Goal: Task Accomplishment & Management: Manage account settings

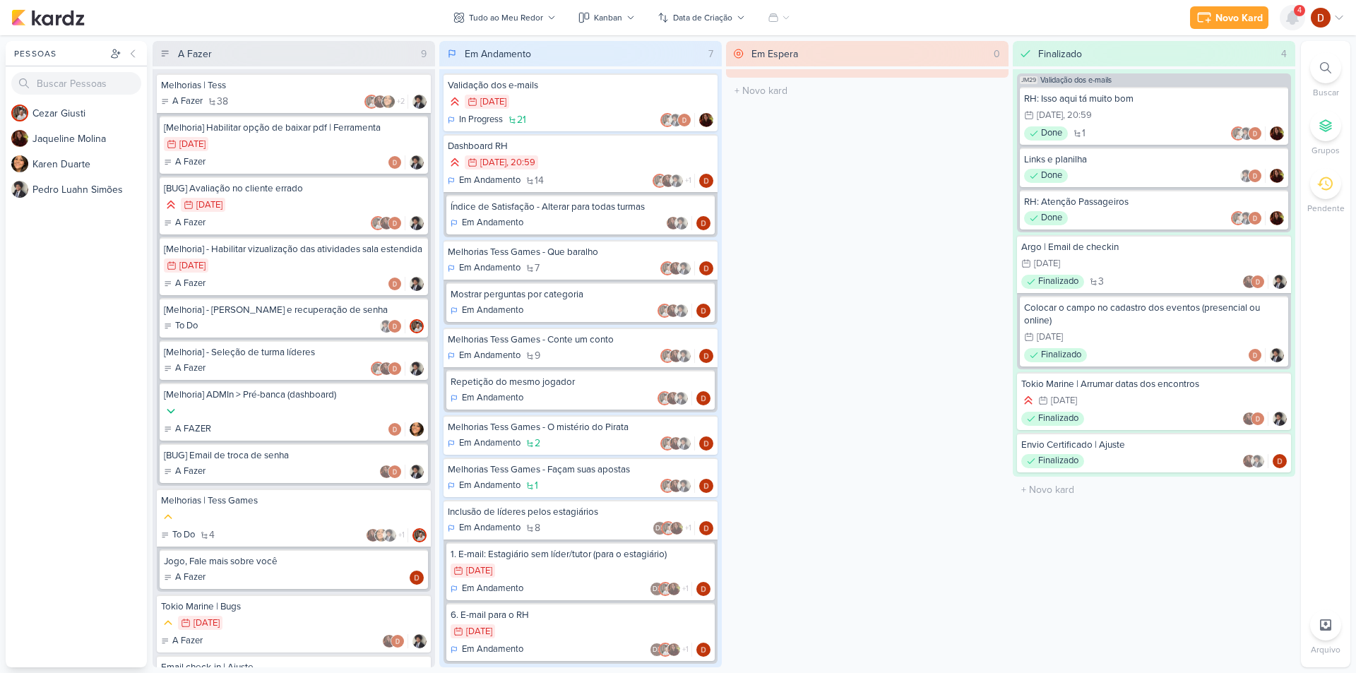
click at [1299, 27] on div at bounding box center [1292, 17] width 25 height 25
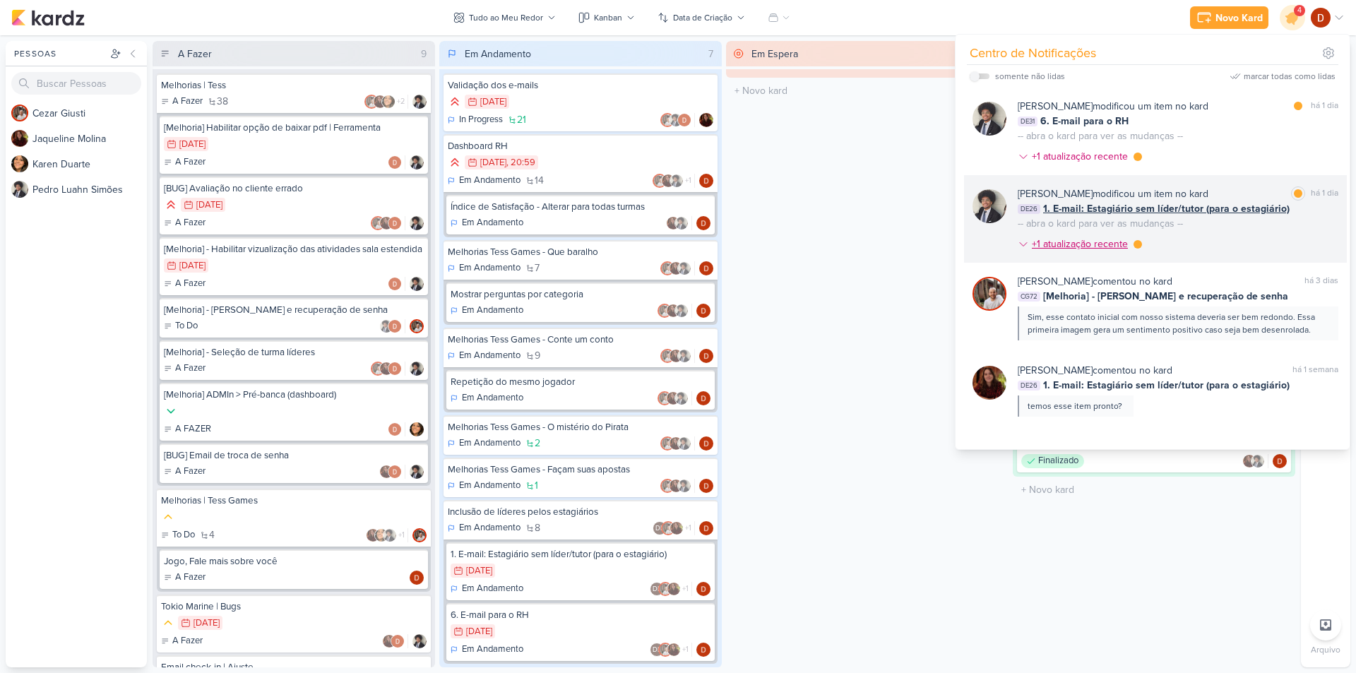
click at [1083, 245] on div "+1 atualização recente" at bounding box center [1081, 244] width 99 height 15
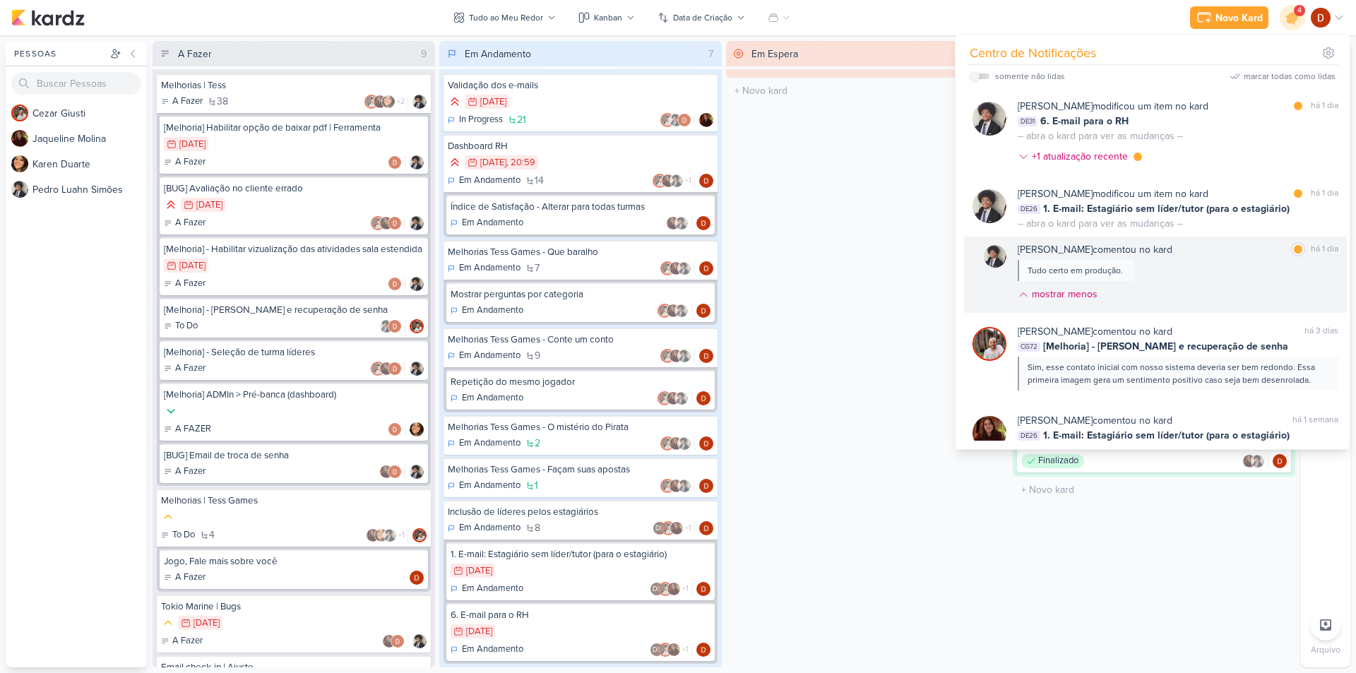
click at [1092, 263] on div "Tudo certo em produção." at bounding box center [1076, 270] width 117 height 21
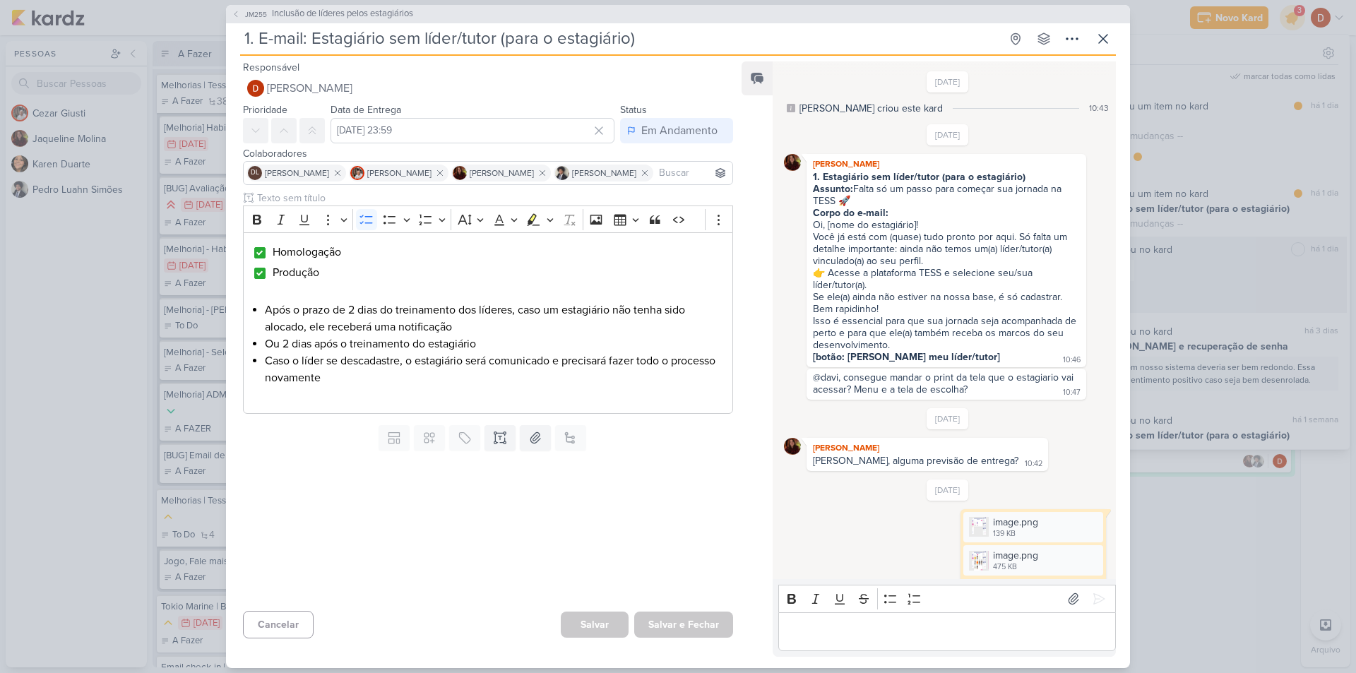
scroll to position [990, 0]
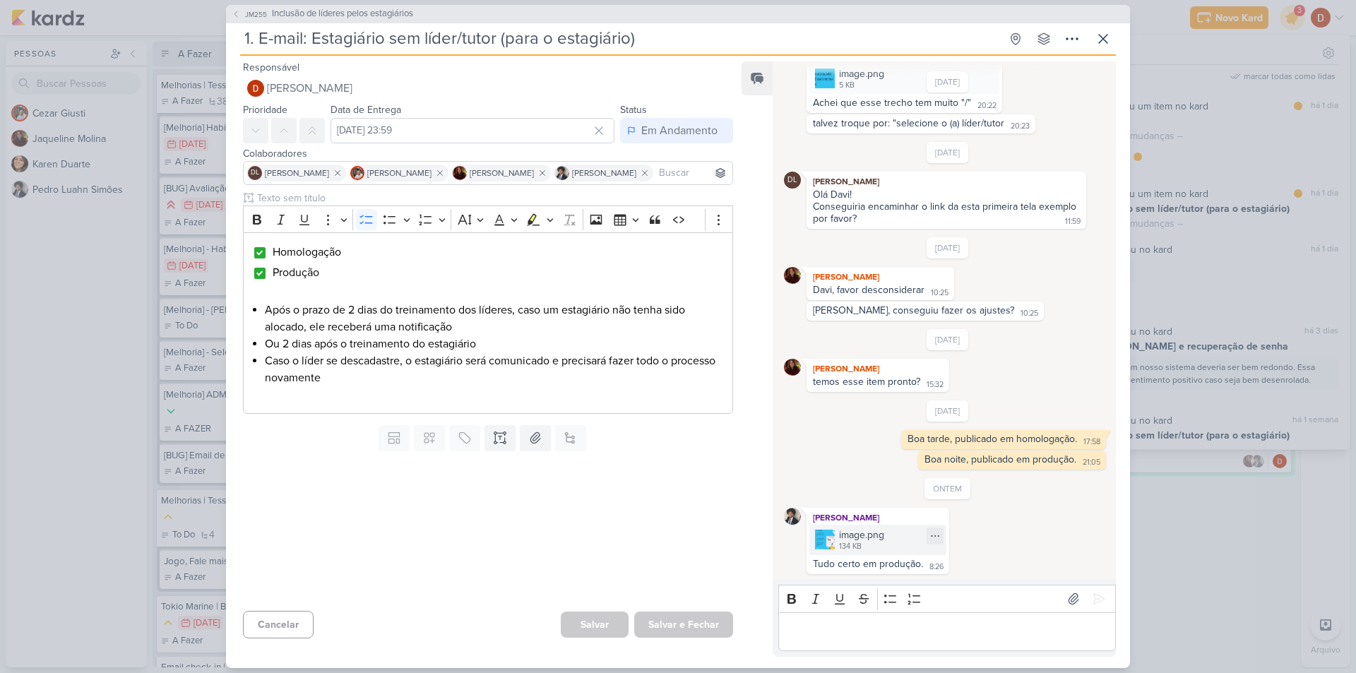
click at [851, 545] on div "134 KB" at bounding box center [861, 546] width 45 height 11
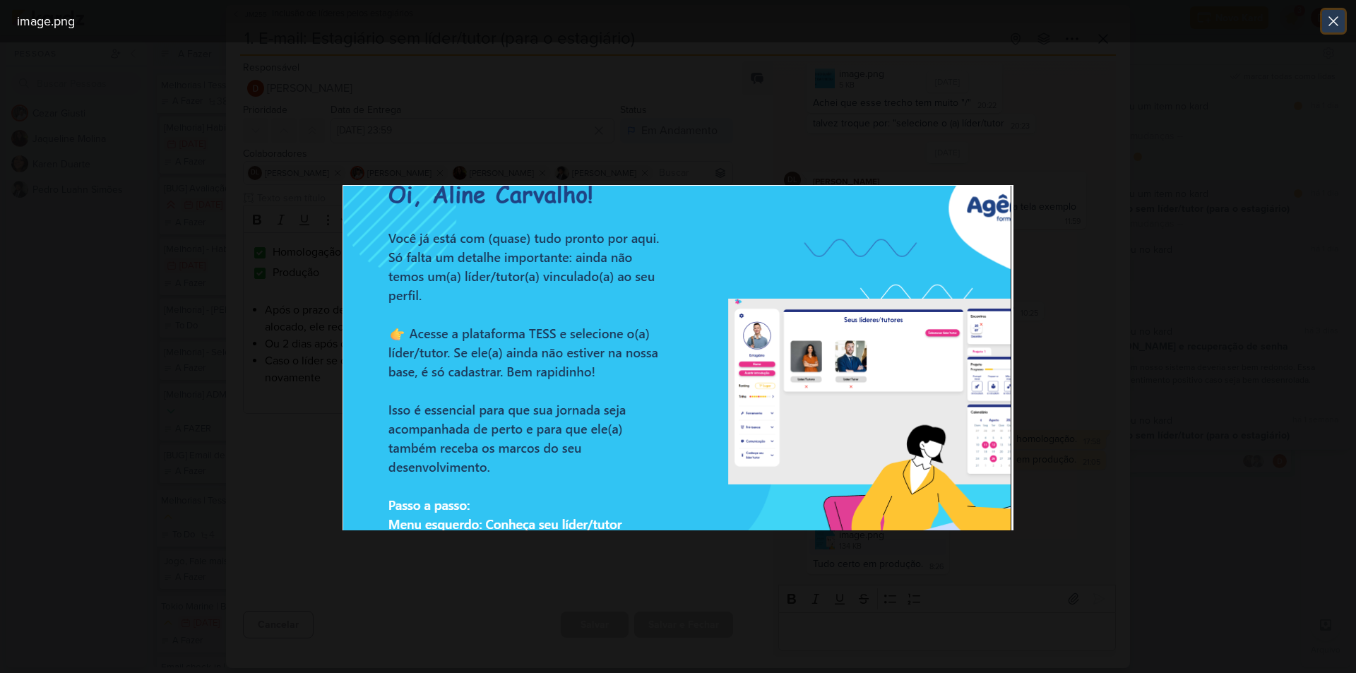
click at [1344, 24] on button at bounding box center [1333, 21] width 23 height 23
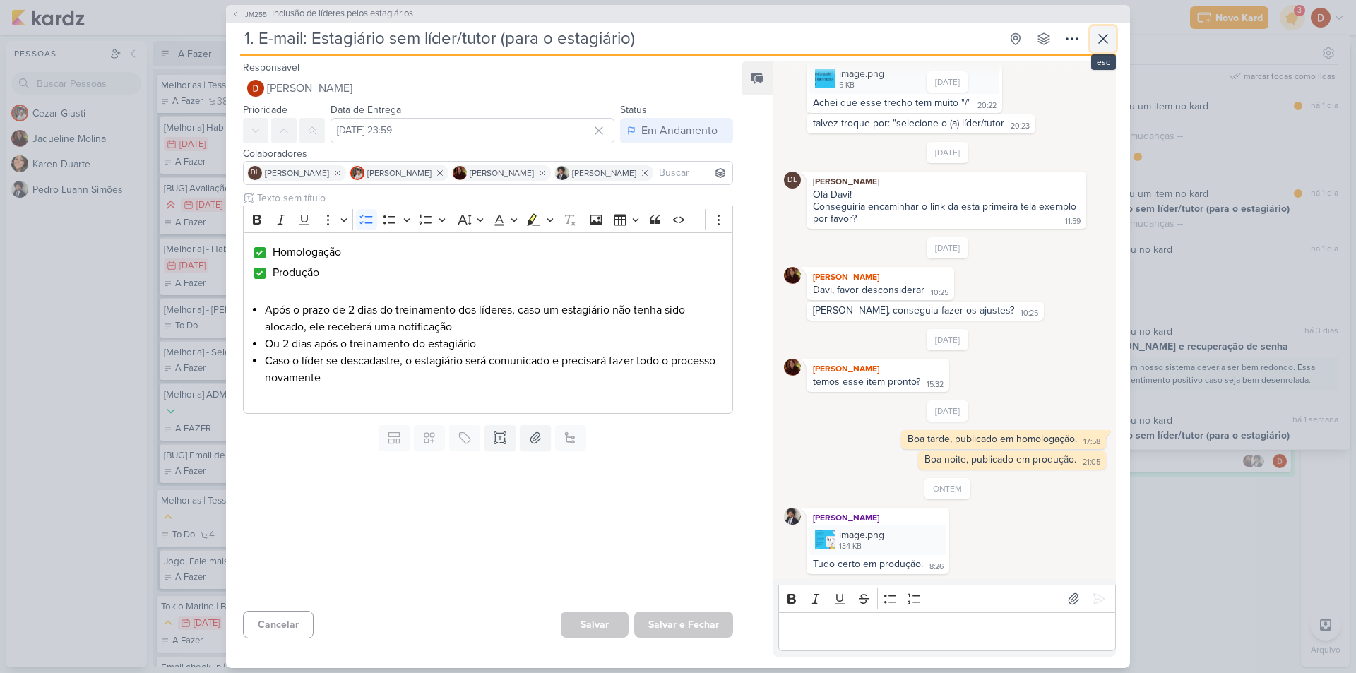
click at [1099, 49] on button at bounding box center [1103, 38] width 25 height 25
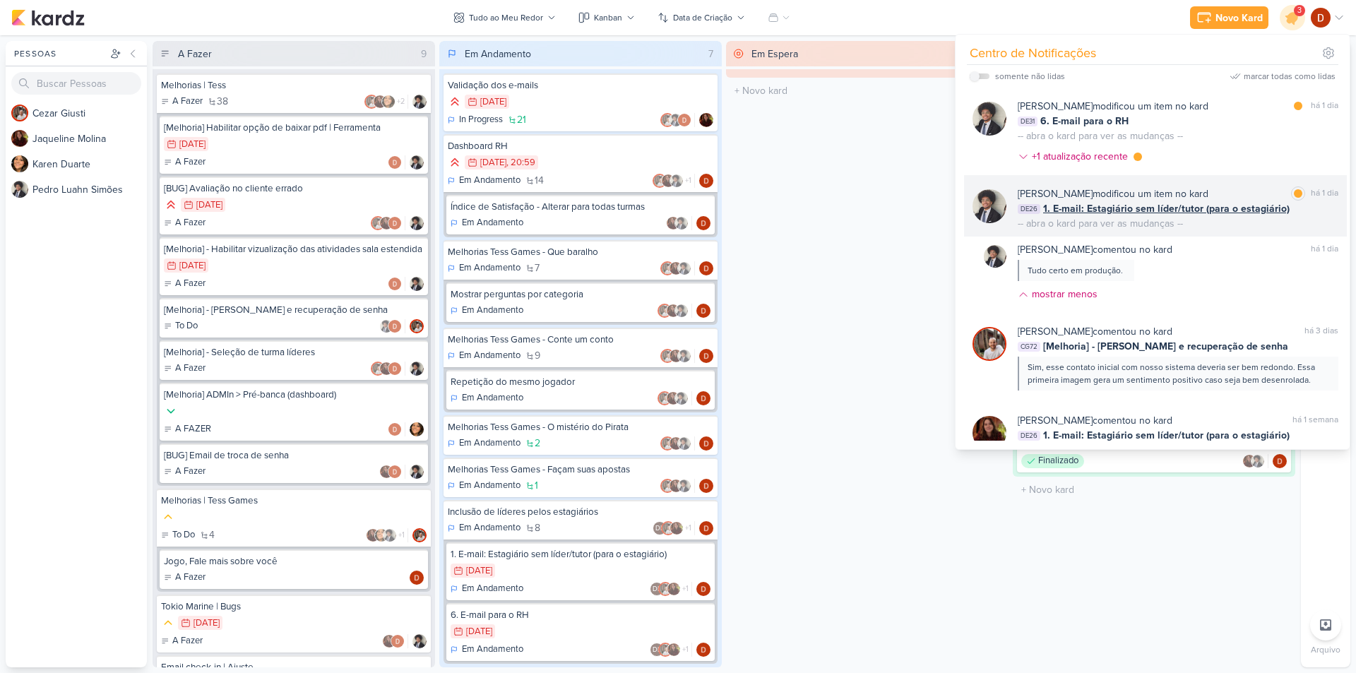
click at [1302, 210] on div "DE26 1. E-mail: Estagiário sem líder/tutor (para o estagiário)" at bounding box center [1178, 208] width 321 height 15
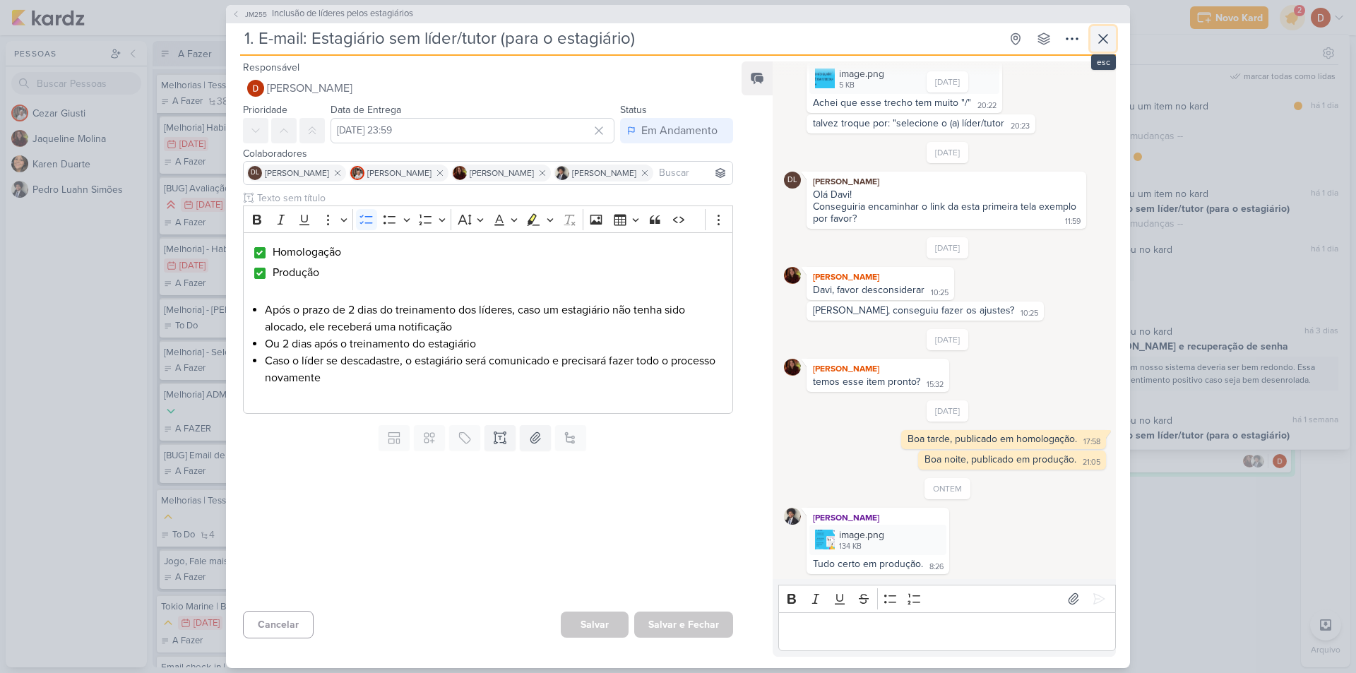
click at [1113, 40] on button at bounding box center [1103, 38] width 25 height 25
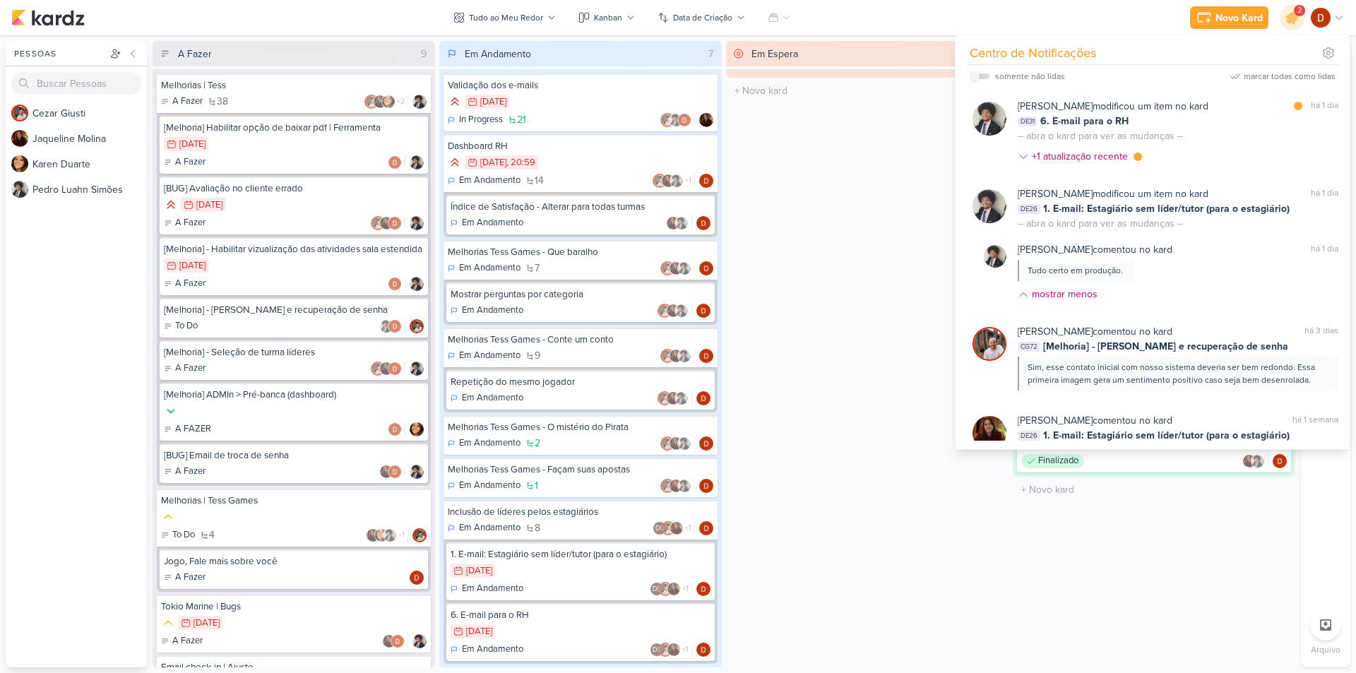
click at [850, 326] on div "Em Espera 0 O título do kard deve ter menos que 100 caracteres" at bounding box center [867, 354] width 283 height 627
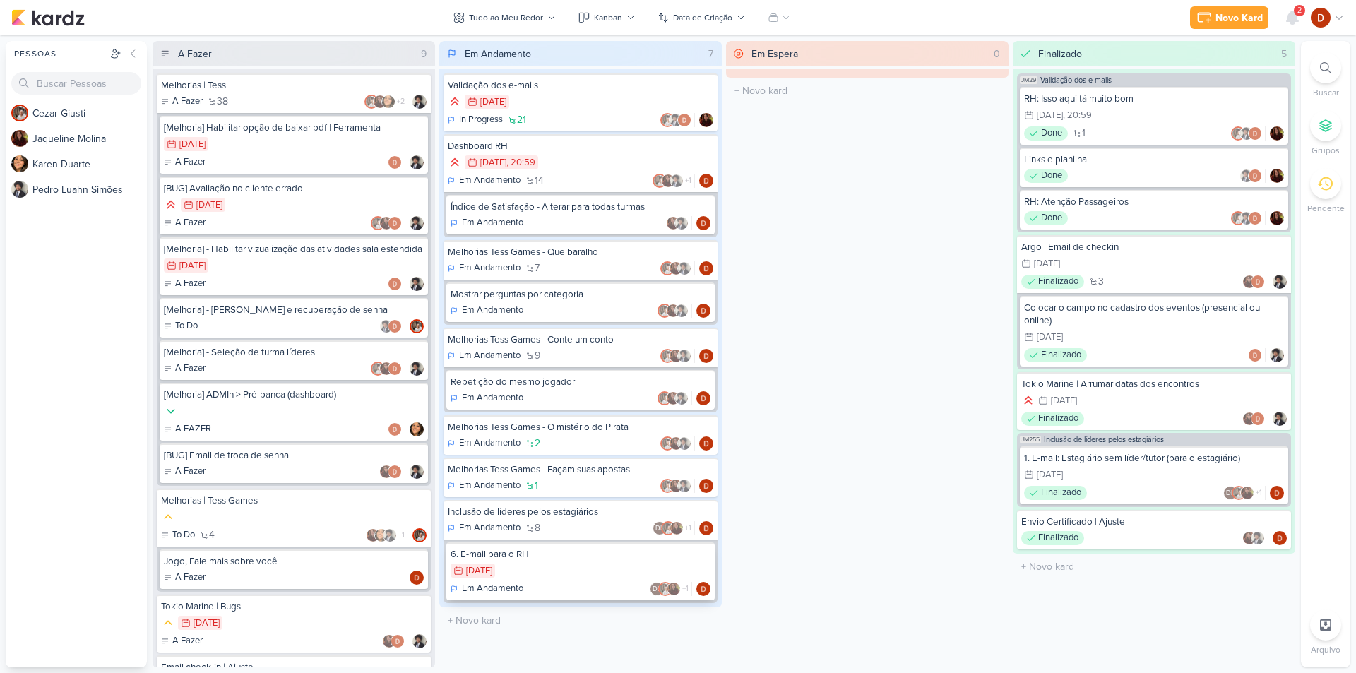
click at [529, 564] on div "5/8 [DATE]" at bounding box center [581, 572] width 260 height 16
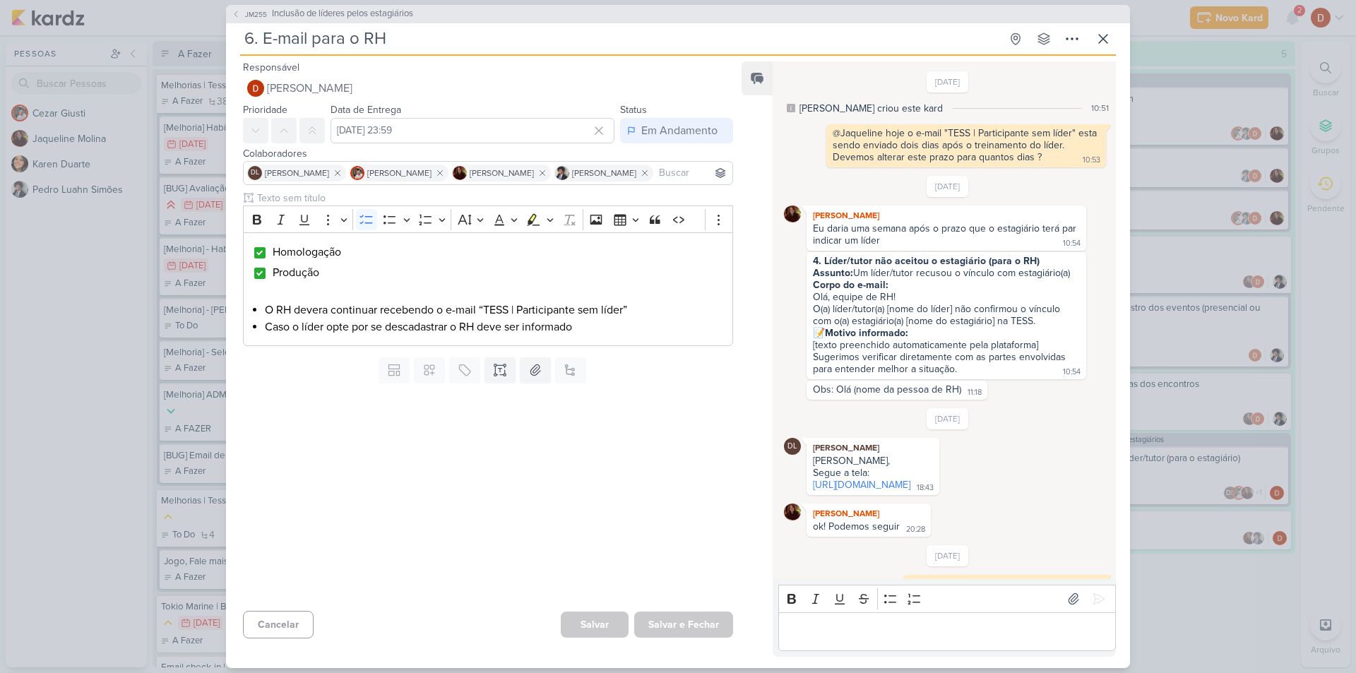
scroll to position [324, 0]
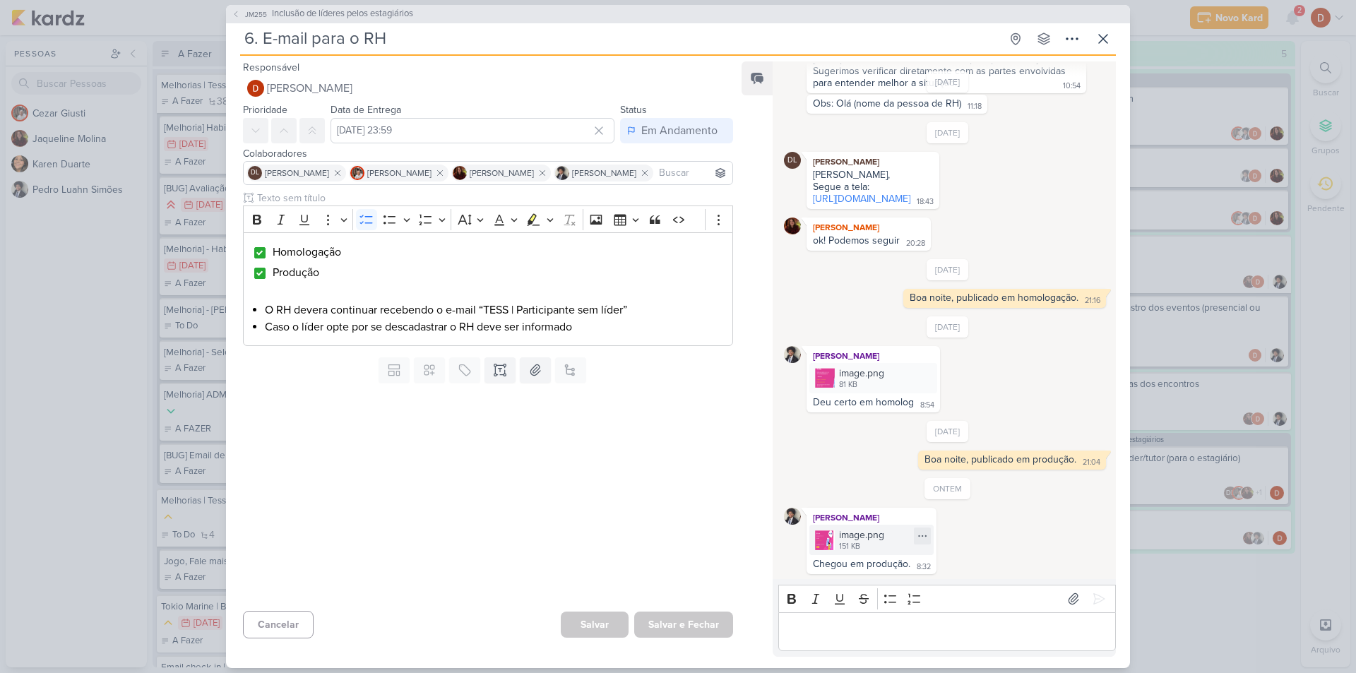
click at [826, 540] on img at bounding box center [825, 540] width 20 height 20
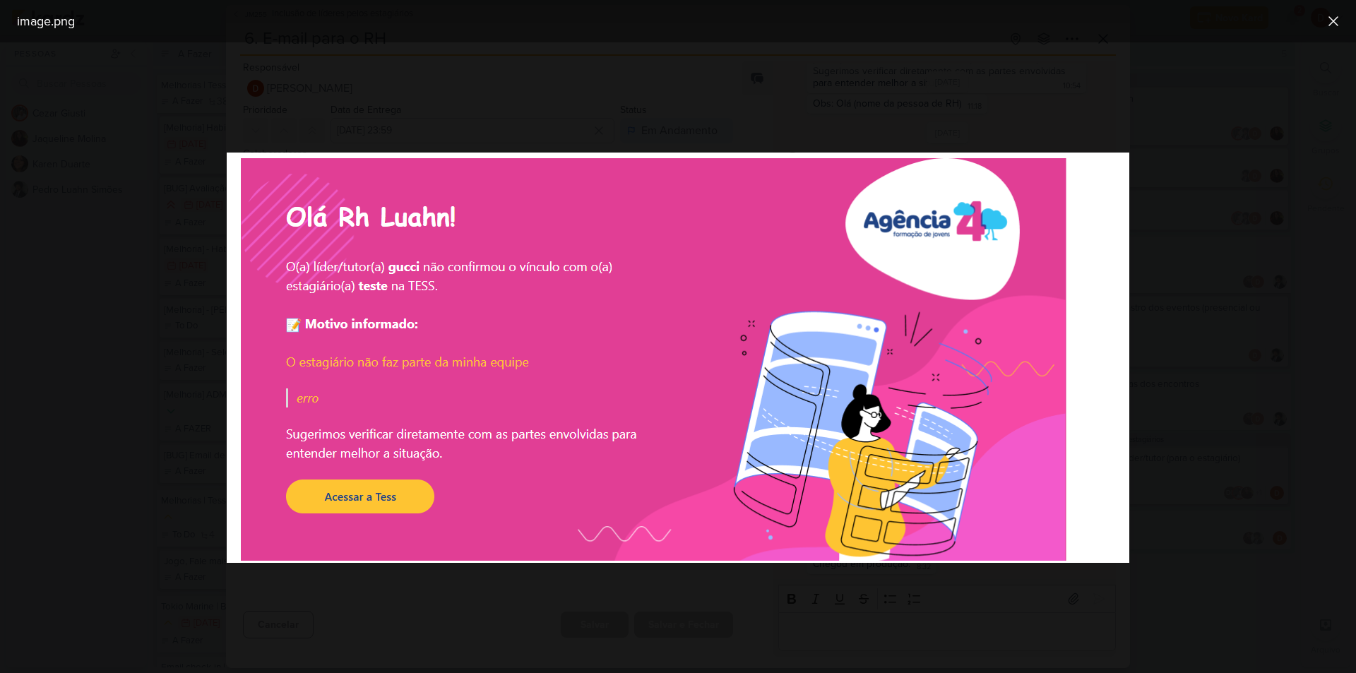
click at [557, 375] on img at bounding box center [678, 358] width 903 height 410
click at [641, 96] on div at bounding box center [678, 357] width 1356 height 631
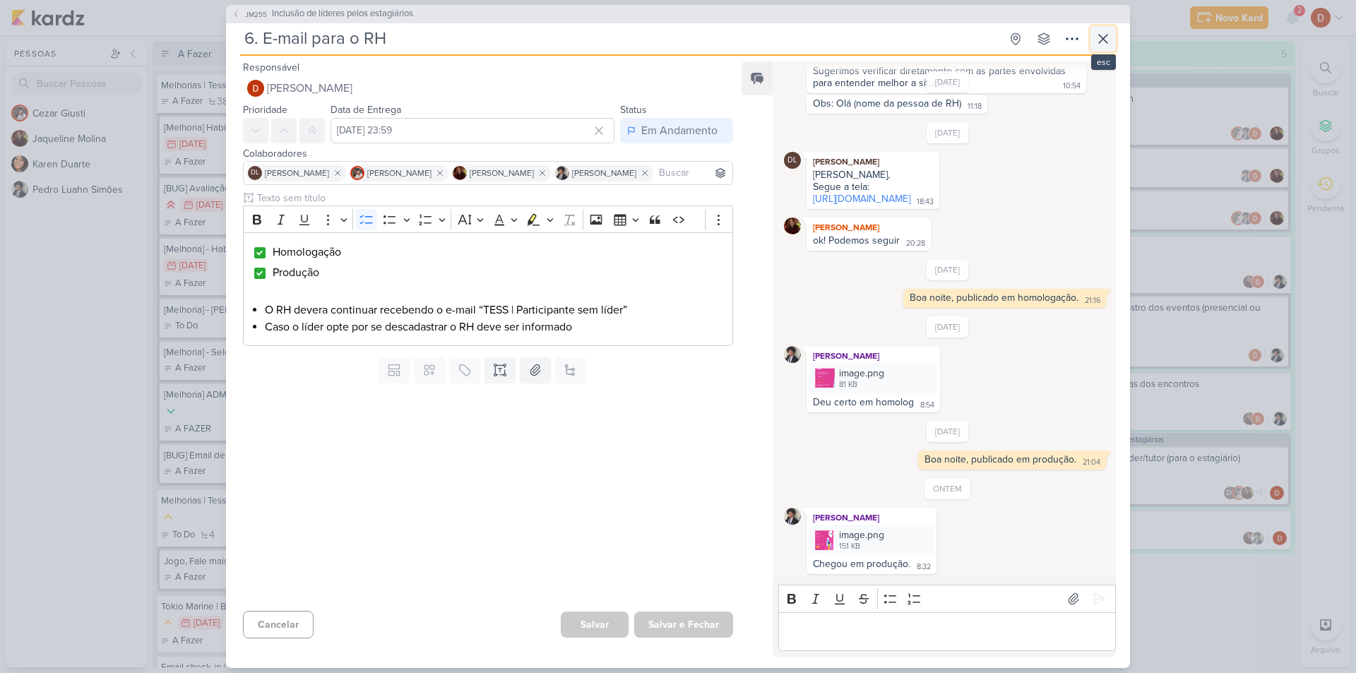
click at [1110, 38] on icon at bounding box center [1103, 38] width 17 height 17
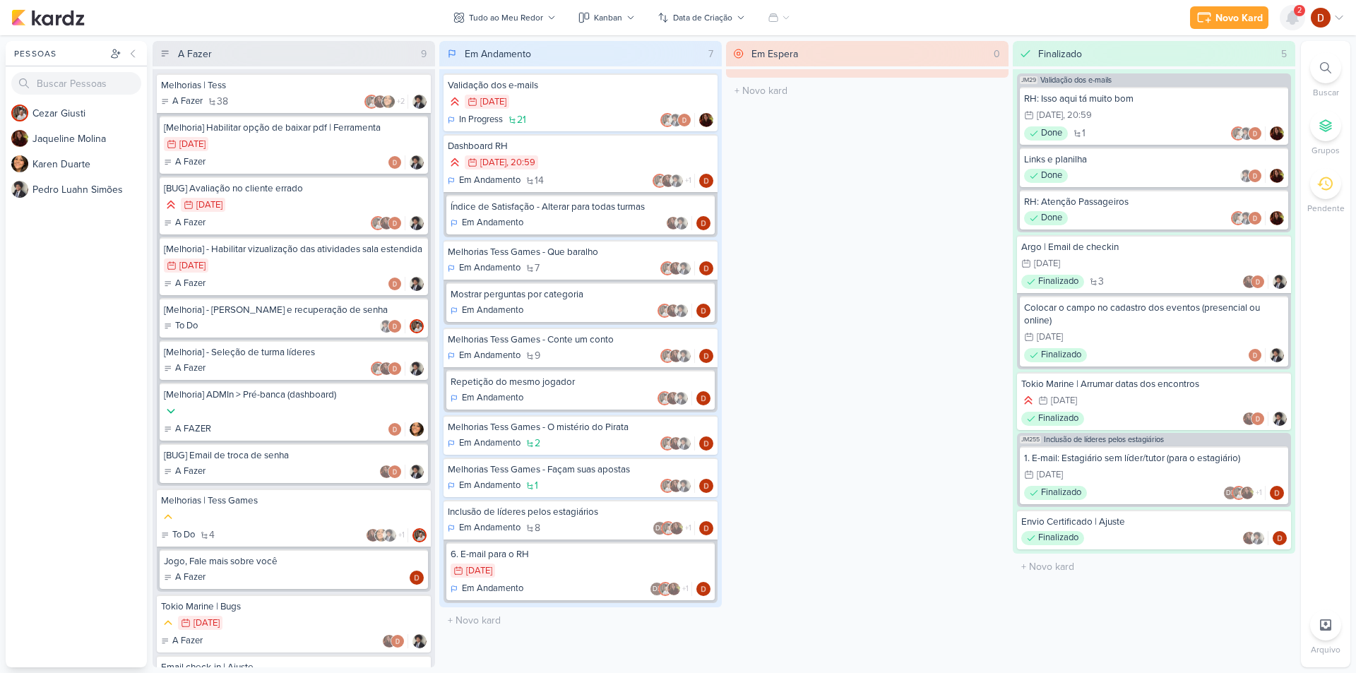
click at [1287, 16] on icon at bounding box center [1292, 17] width 17 height 17
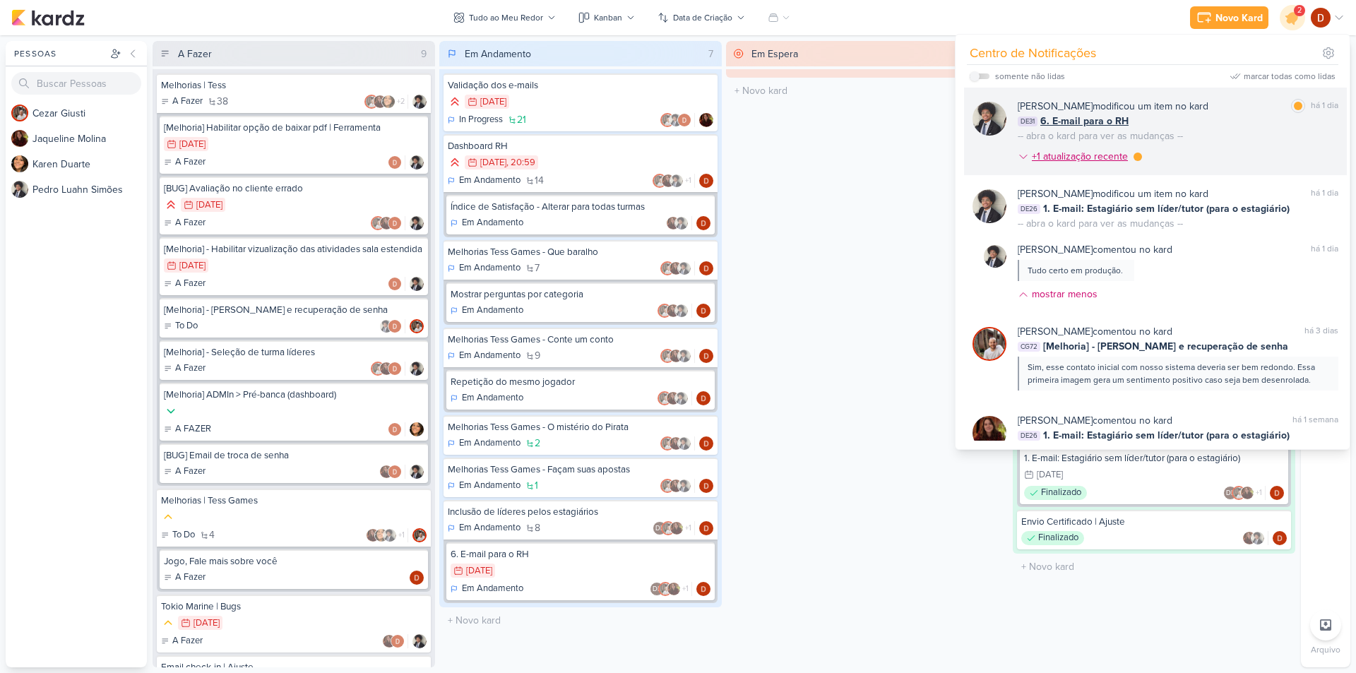
click at [1120, 158] on div "+1 atualização recente" at bounding box center [1081, 156] width 99 height 15
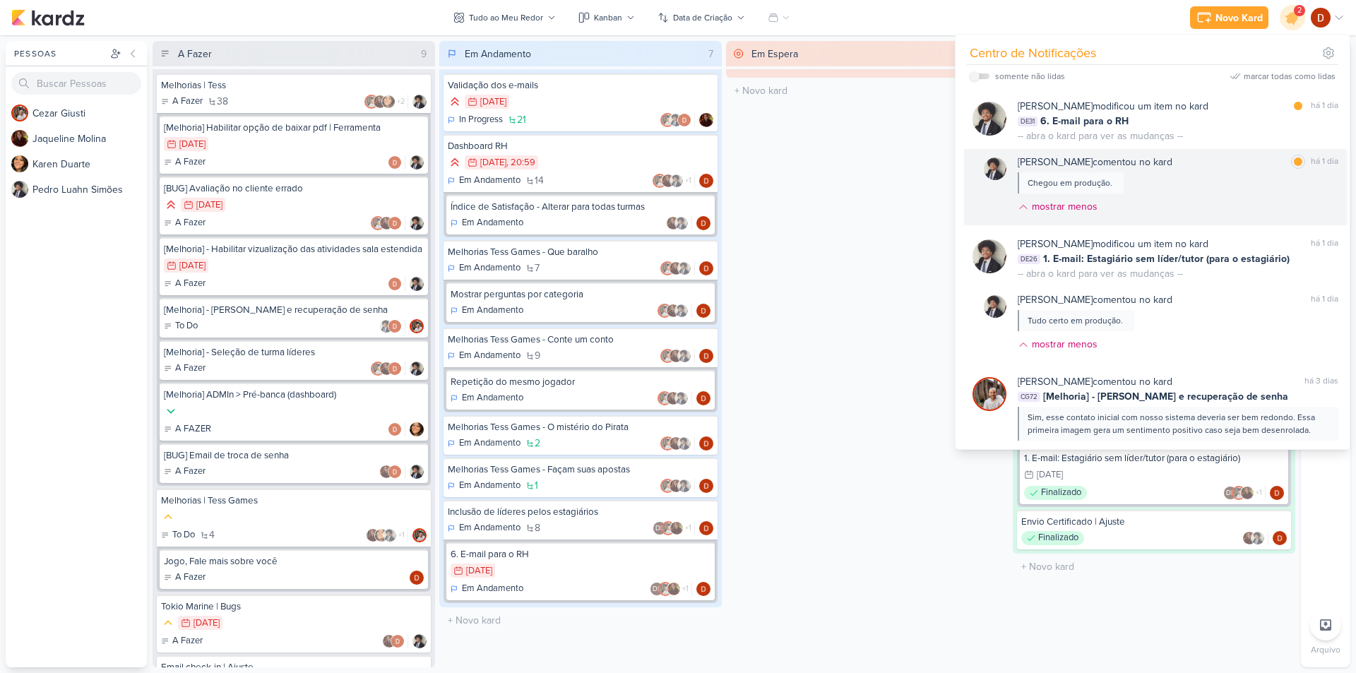
click at [1178, 194] on div "[PERSON_NAME] comentou no kard marcar como lida há 1 dia Chegou em produção. mo…" at bounding box center [1178, 187] width 321 height 65
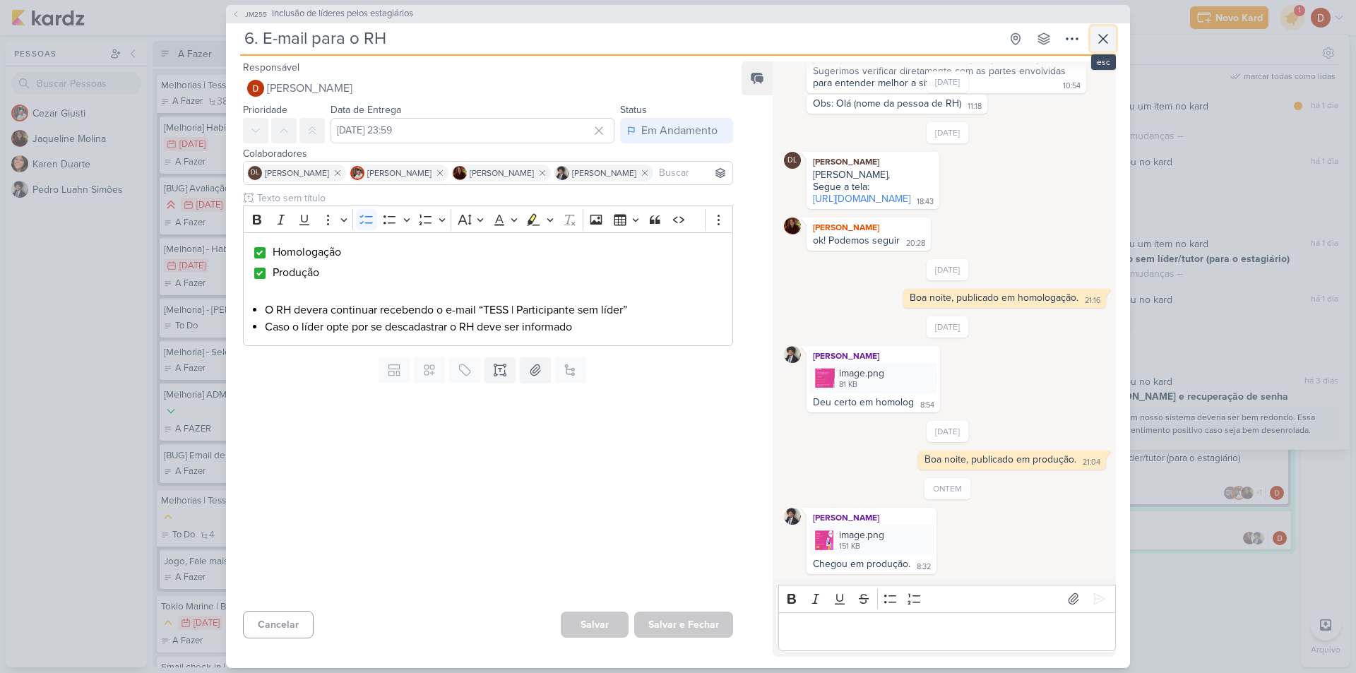
click at [1105, 36] on icon at bounding box center [1103, 38] width 17 height 17
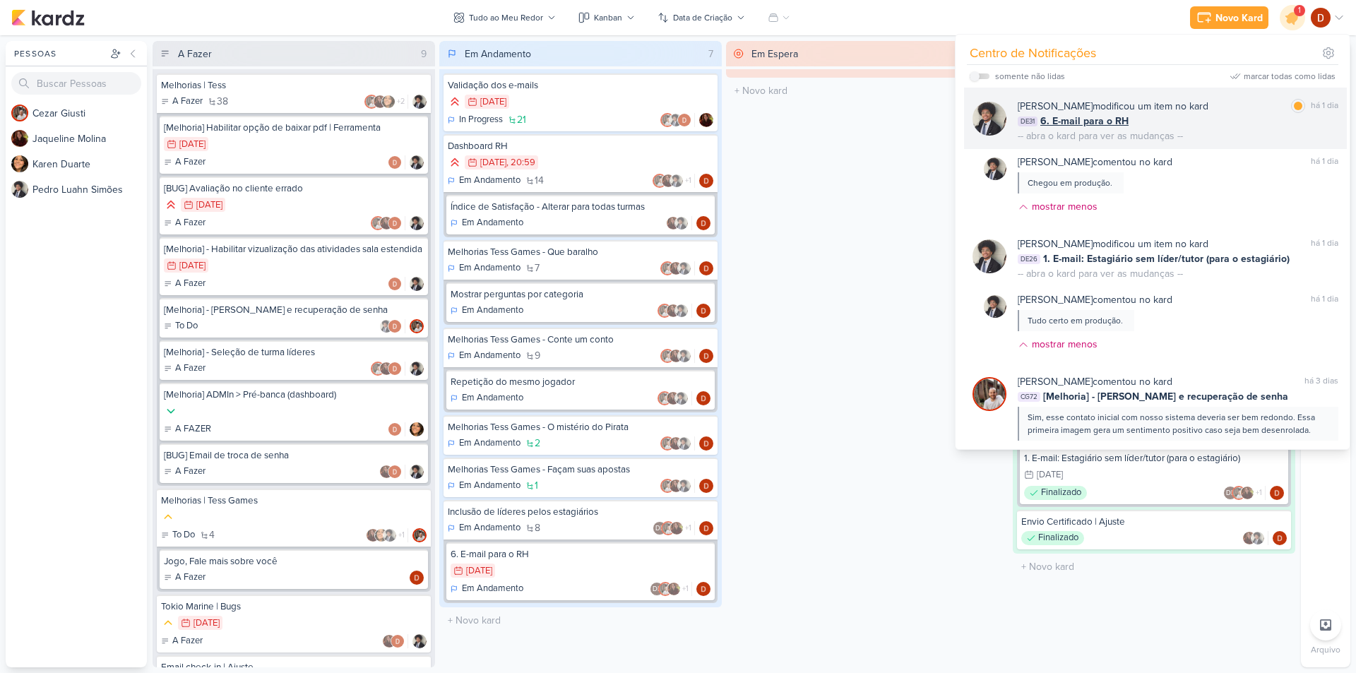
click at [1211, 131] on div "[PERSON_NAME] modificou um item no kard marcar como lida há 1 dia DE31 6. E-mai…" at bounding box center [1178, 121] width 321 height 45
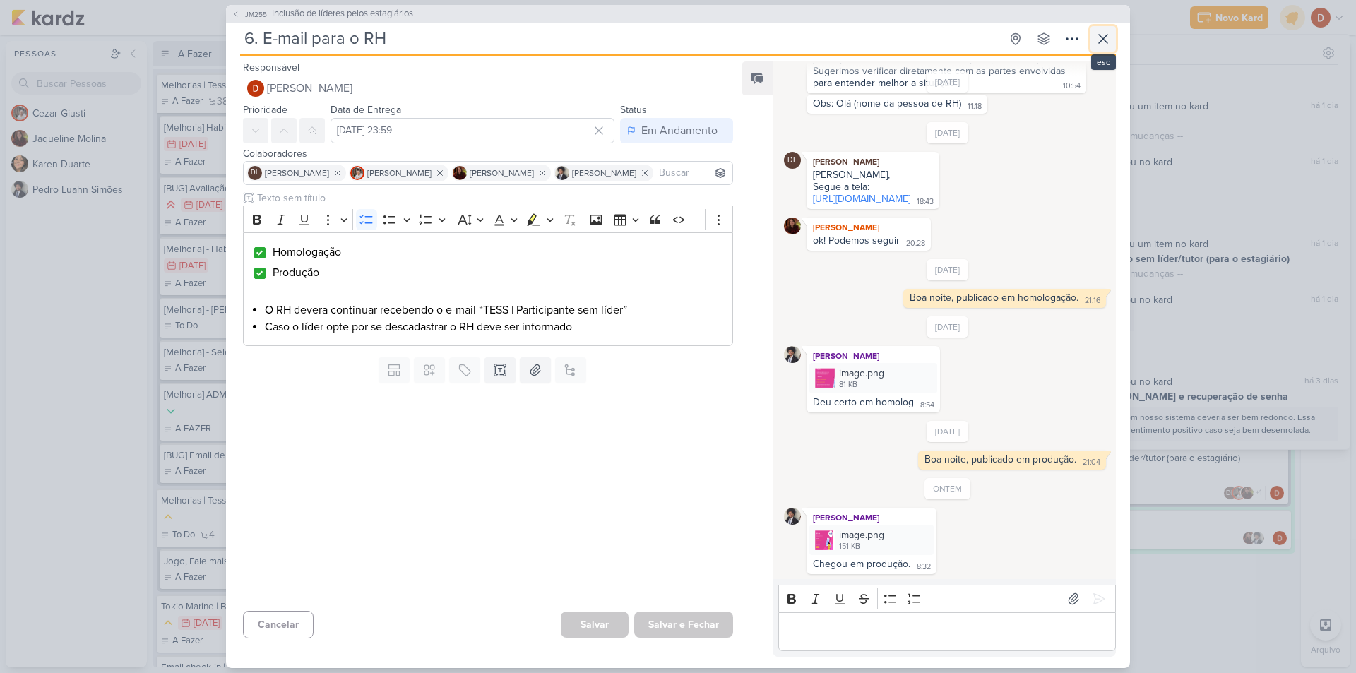
click at [1100, 48] on button at bounding box center [1103, 38] width 25 height 25
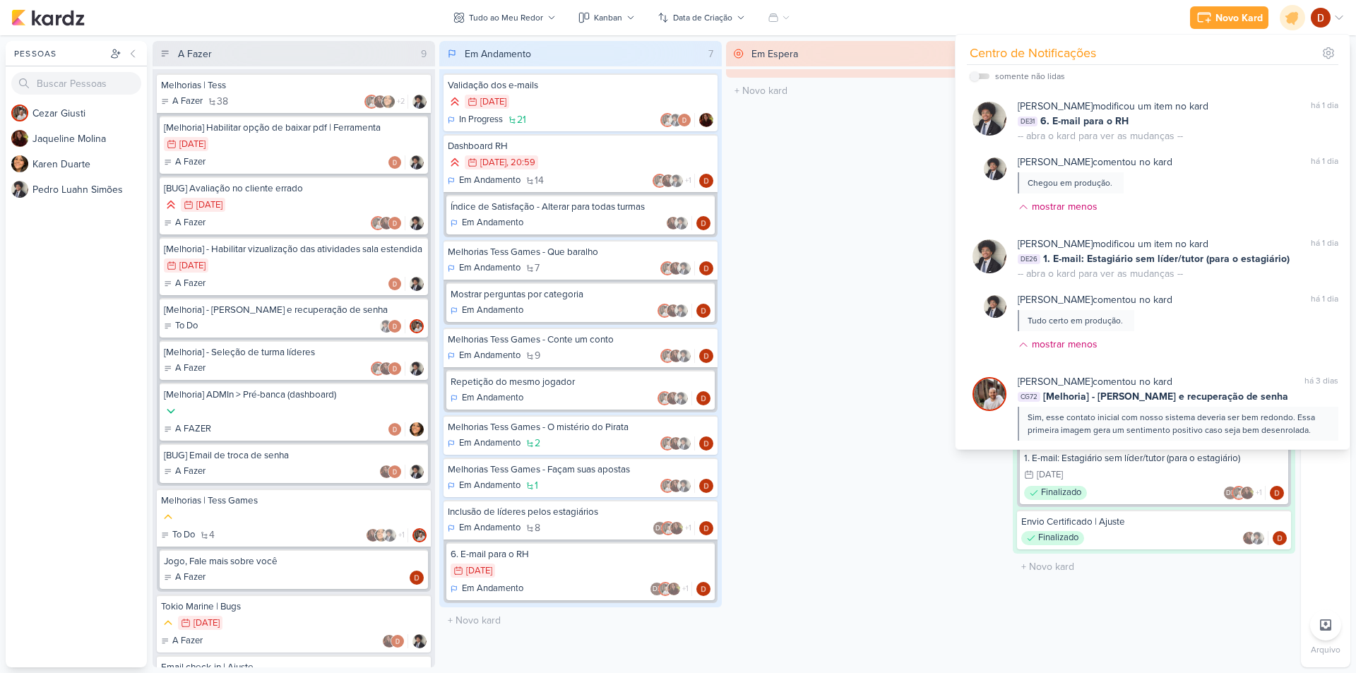
click at [788, 404] on div "Em Espera 0 O título do kard deve ter menos que 100 caracteres" at bounding box center [867, 354] width 283 height 627
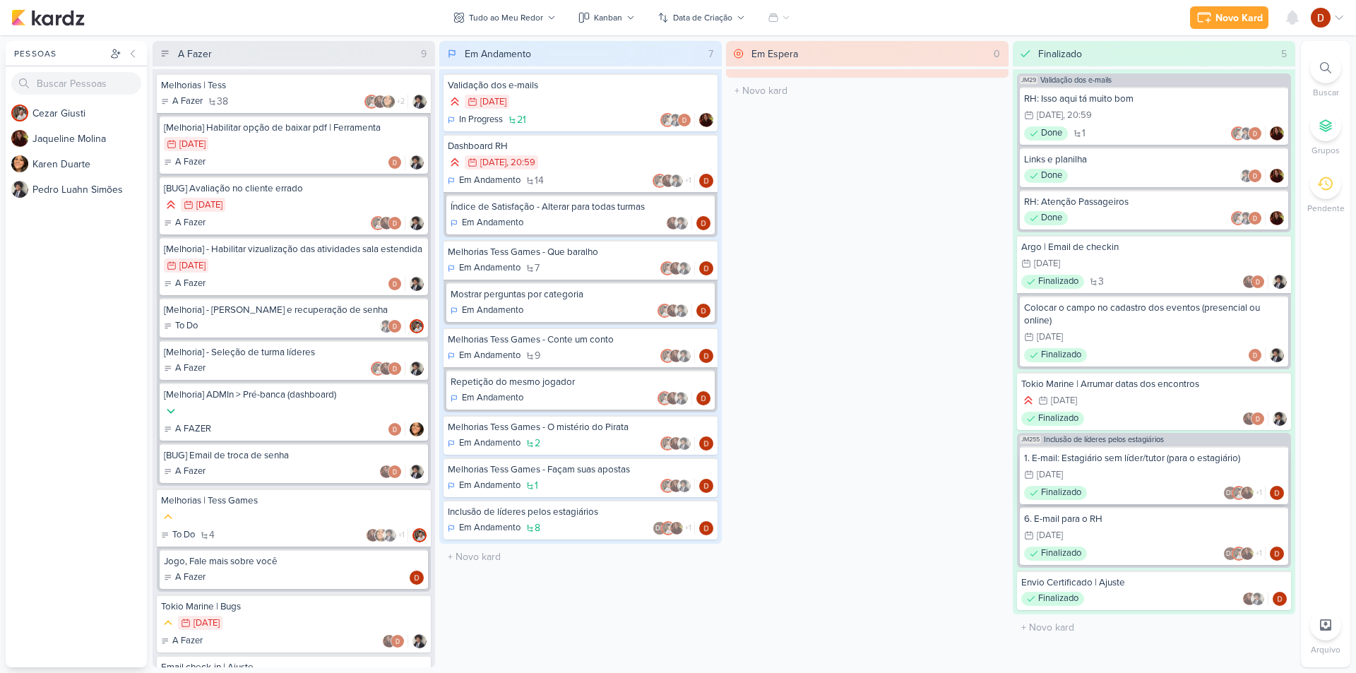
click at [1152, 470] on div "28/7 [DATE]" at bounding box center [1154, 476] width 260 height 16
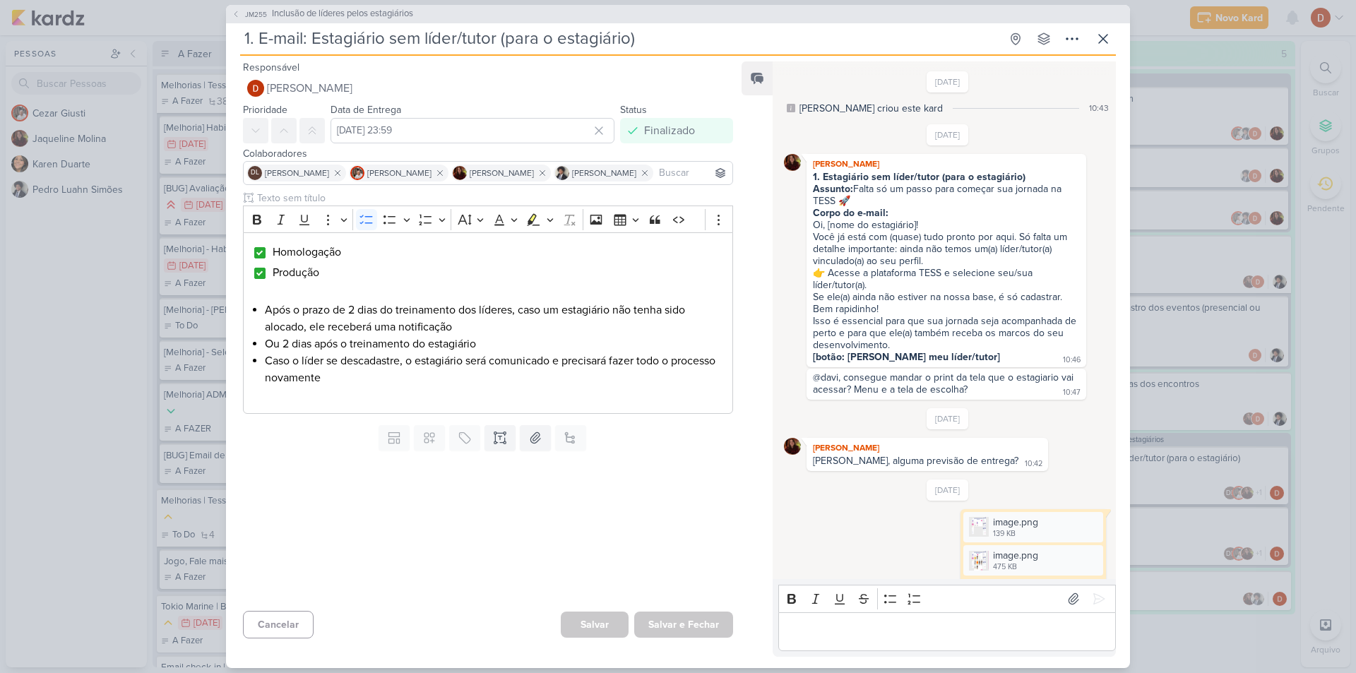
scroll to position [990, 0]
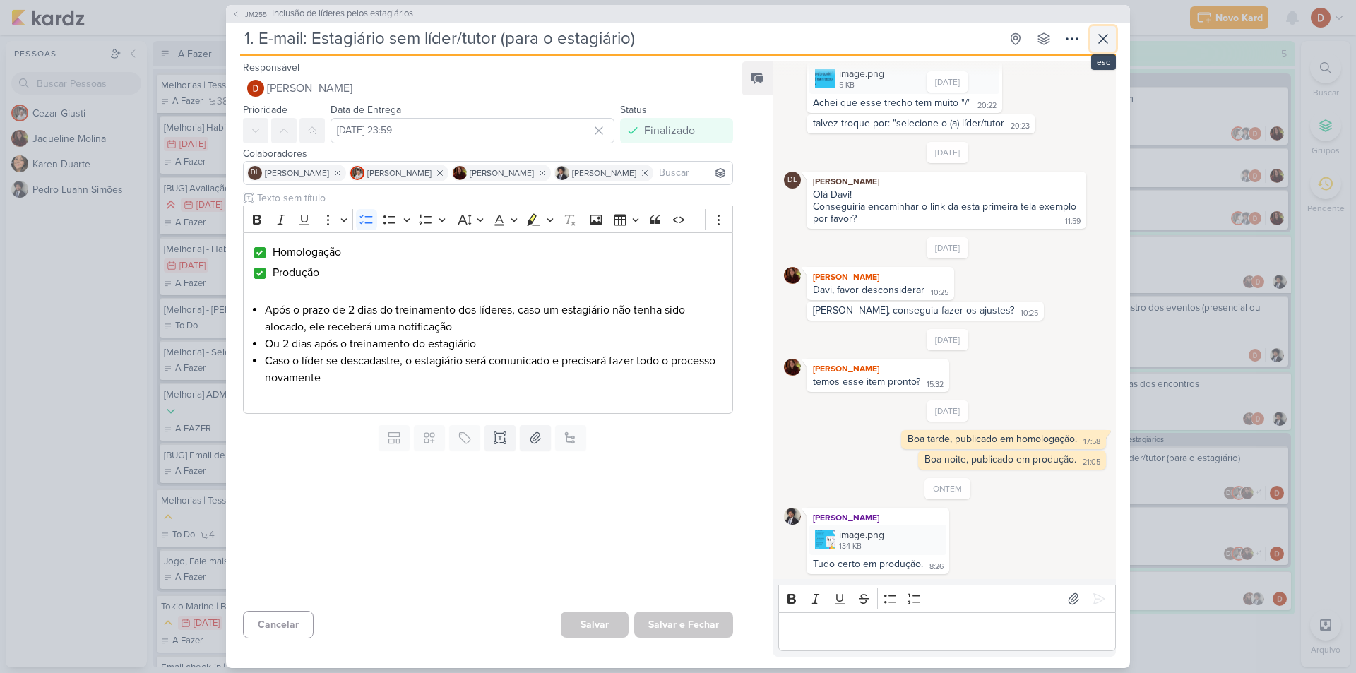
click at [1101, 40] on icon at bounding box center [1103, 38] width 17 height 17
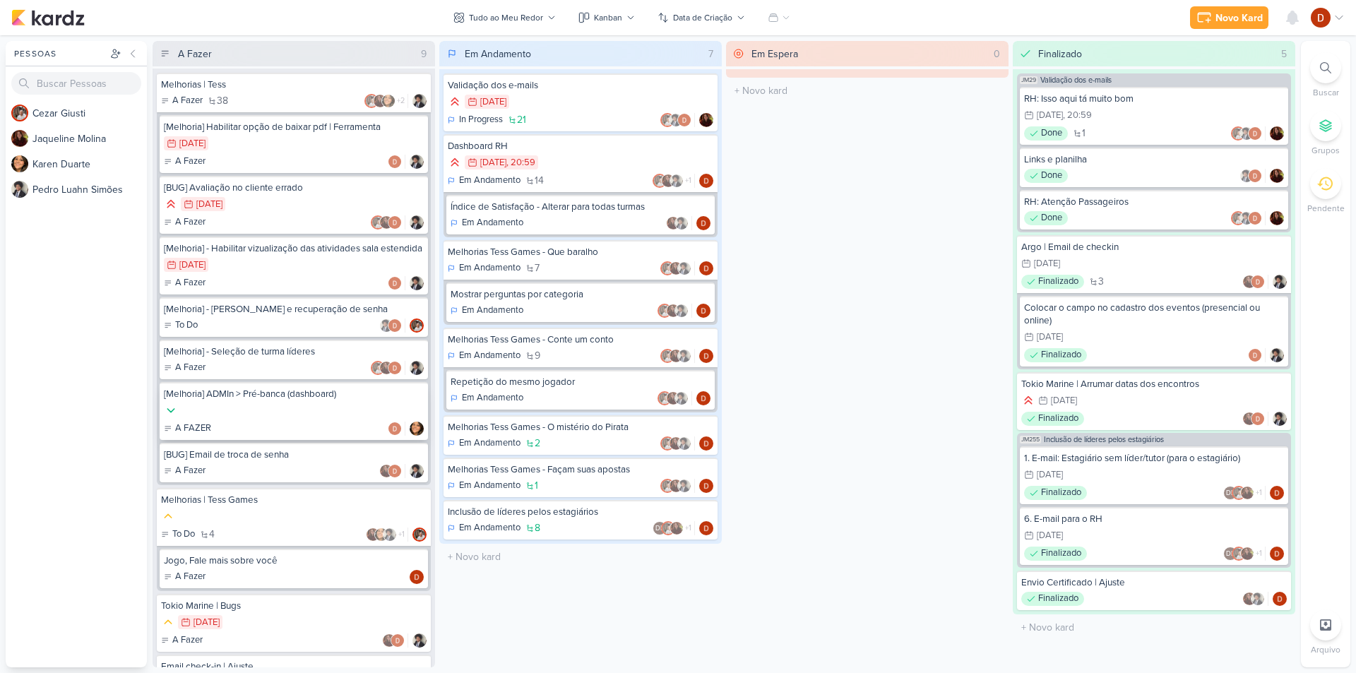
scroll to position [0, 0]
click at [269, 462] on div "[BUG] Email de troca de senha" at bounding box center [294, 455] width 260 height 13
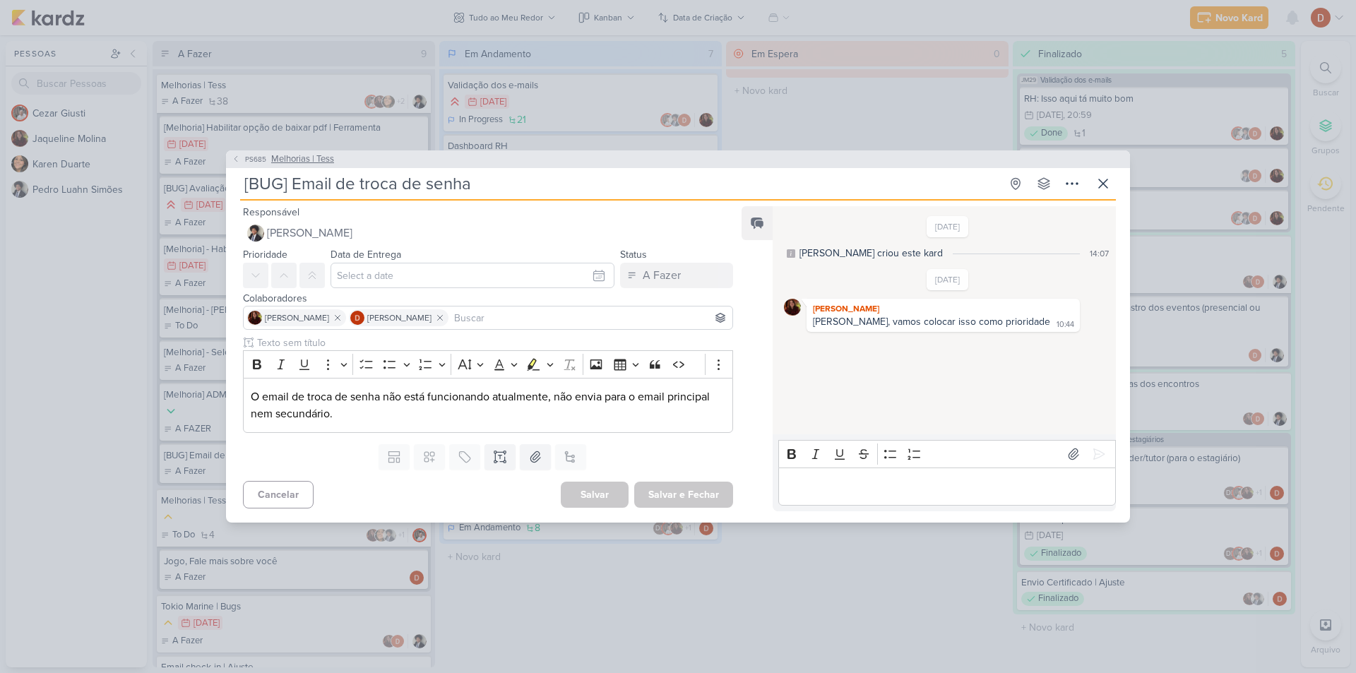
click at [247, 162] on span "PS685" at bounding box center [255, 159] width 25 height 11
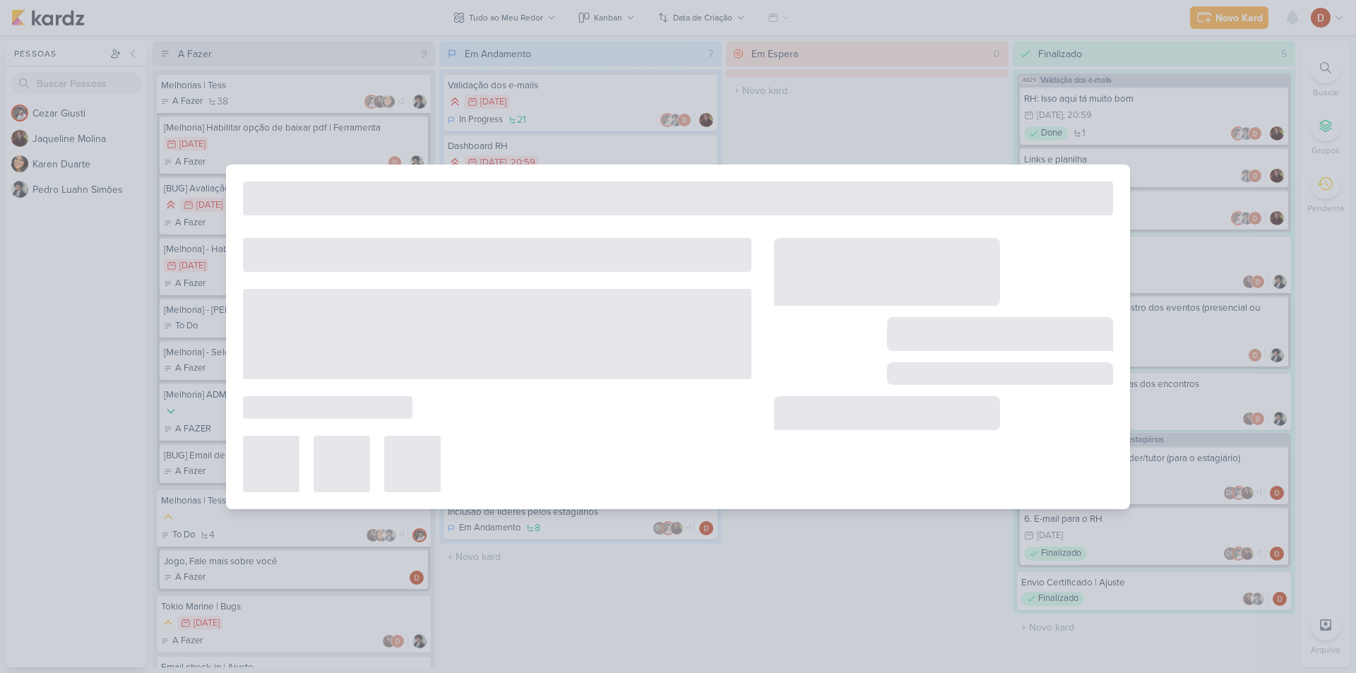
type input "Melhorias | Tess"
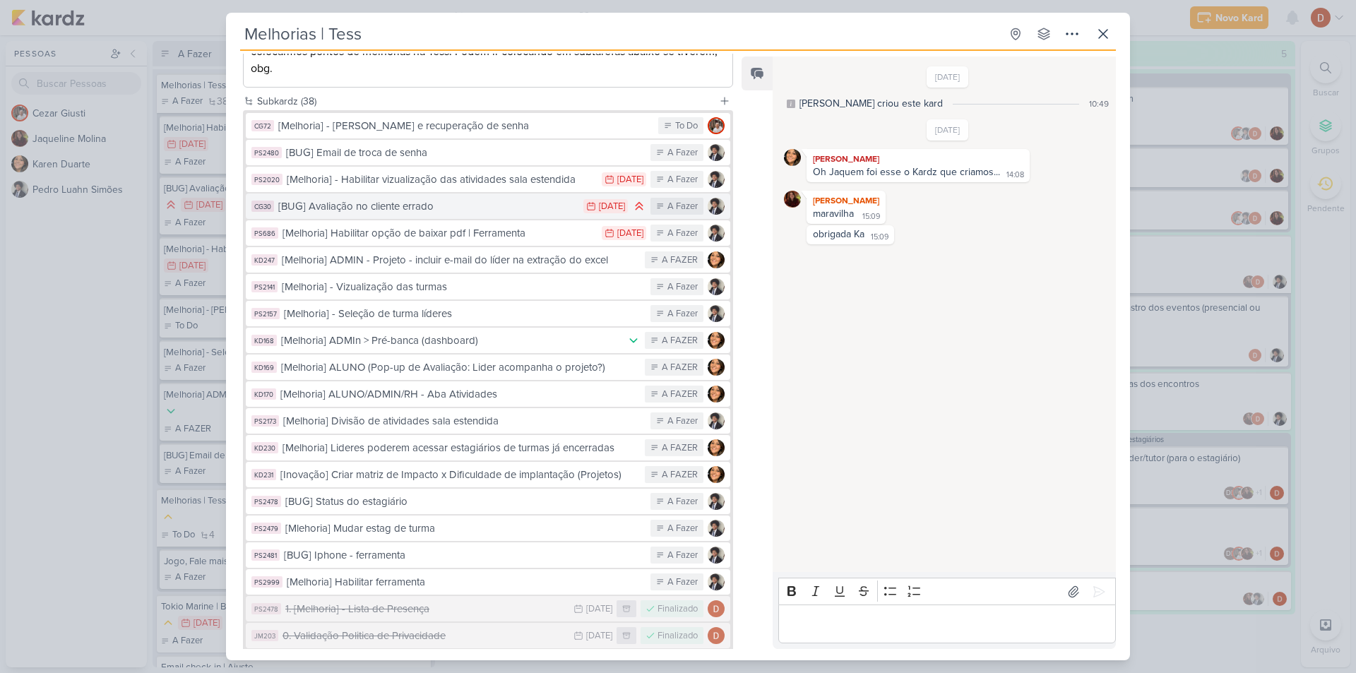
scroll to position [212, 0]
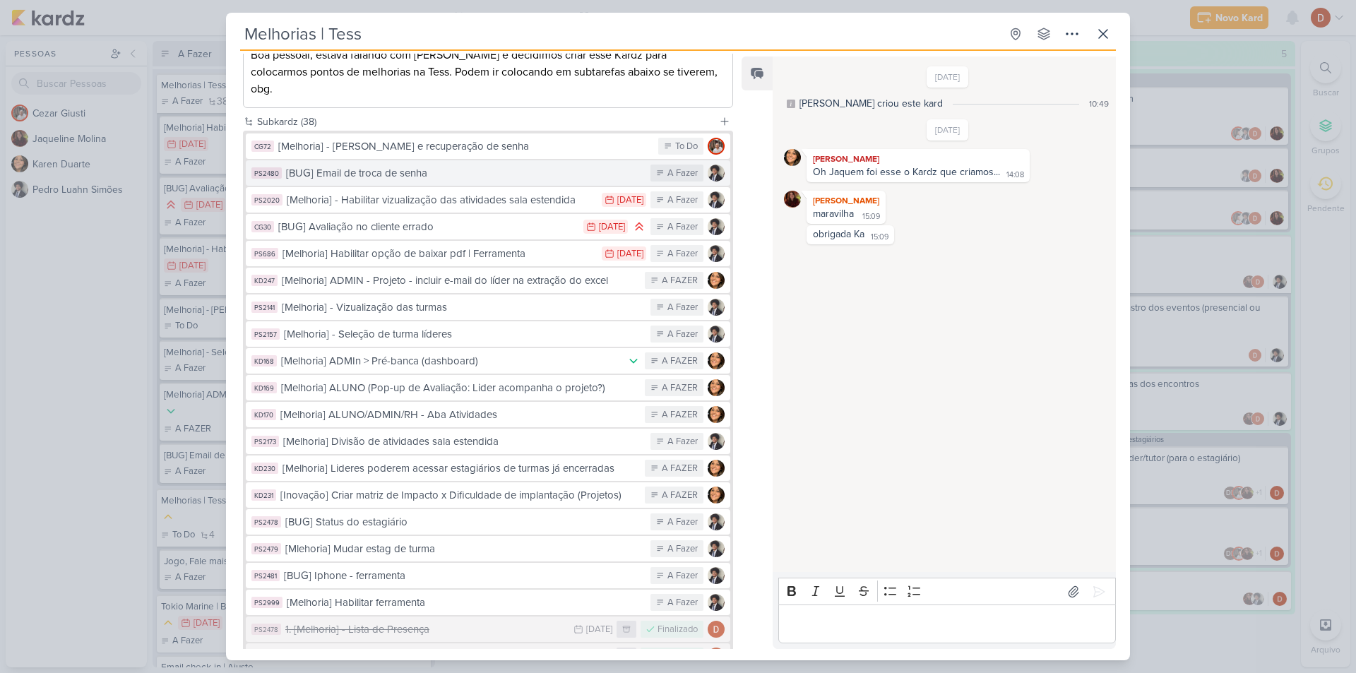
click at [384, 165] on div "[BUG] Email de troca de senha" at bounding box center [464, 173] width 357 height 16
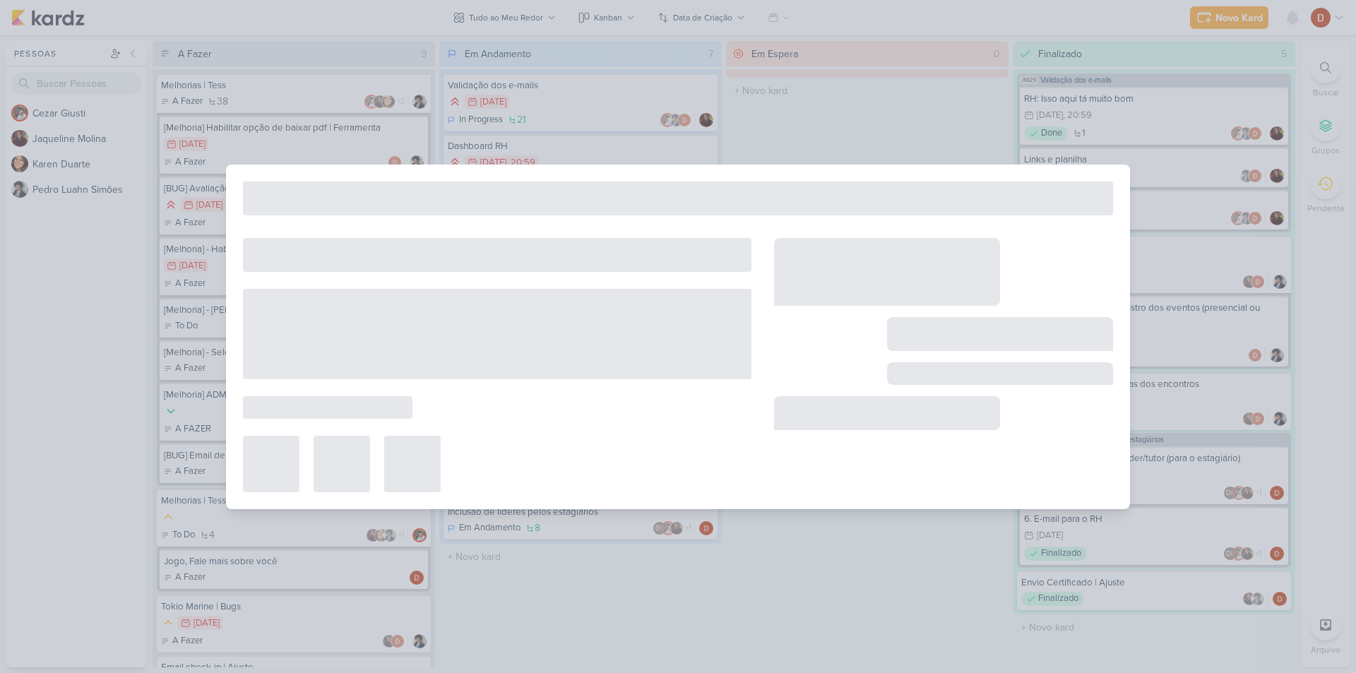
type input "[BUG] Email de troca de senha"
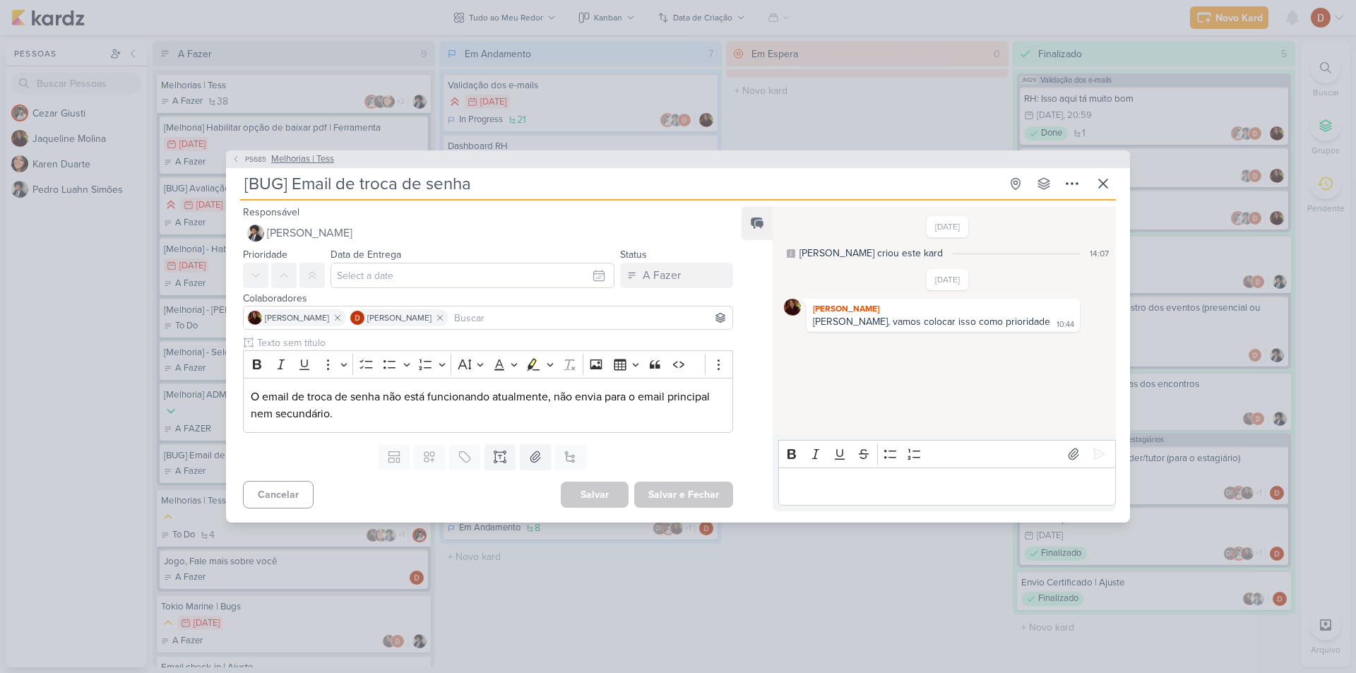
click at [257, 158] on span "PS685" at bounding box center [255, 159] width 25 height 11
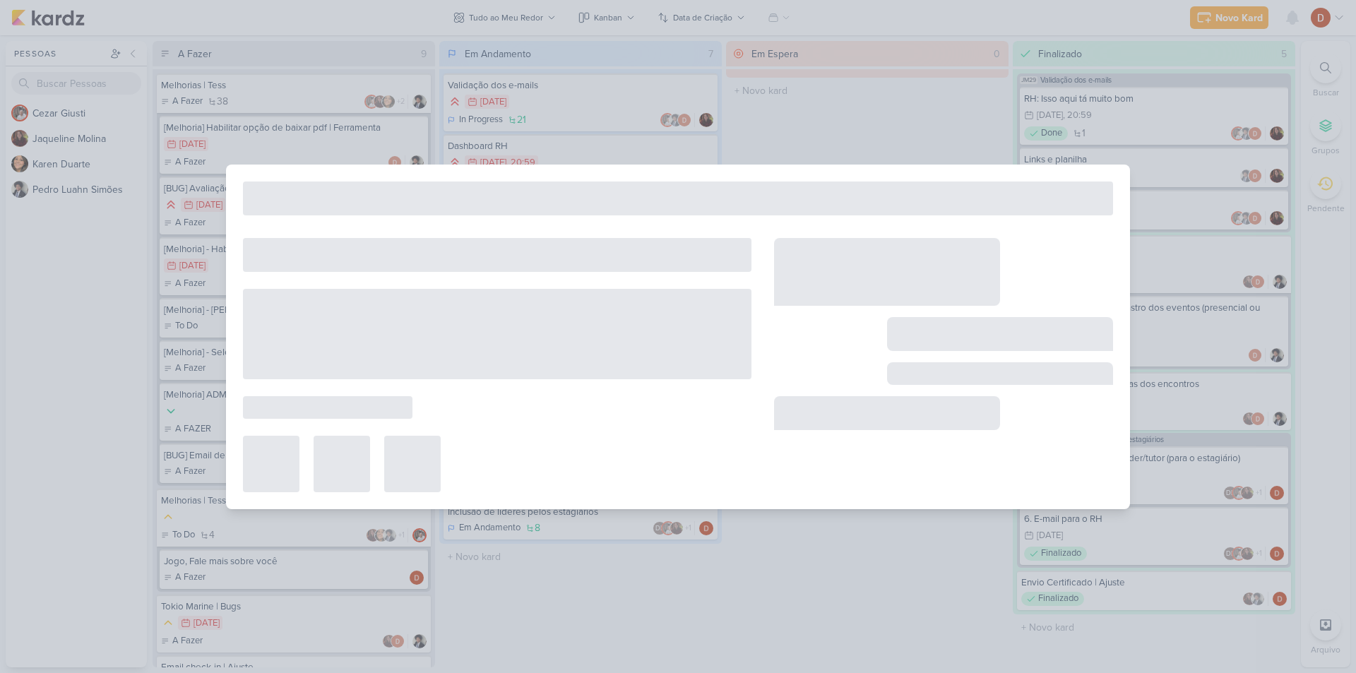
type input "Melhorias | Tess"
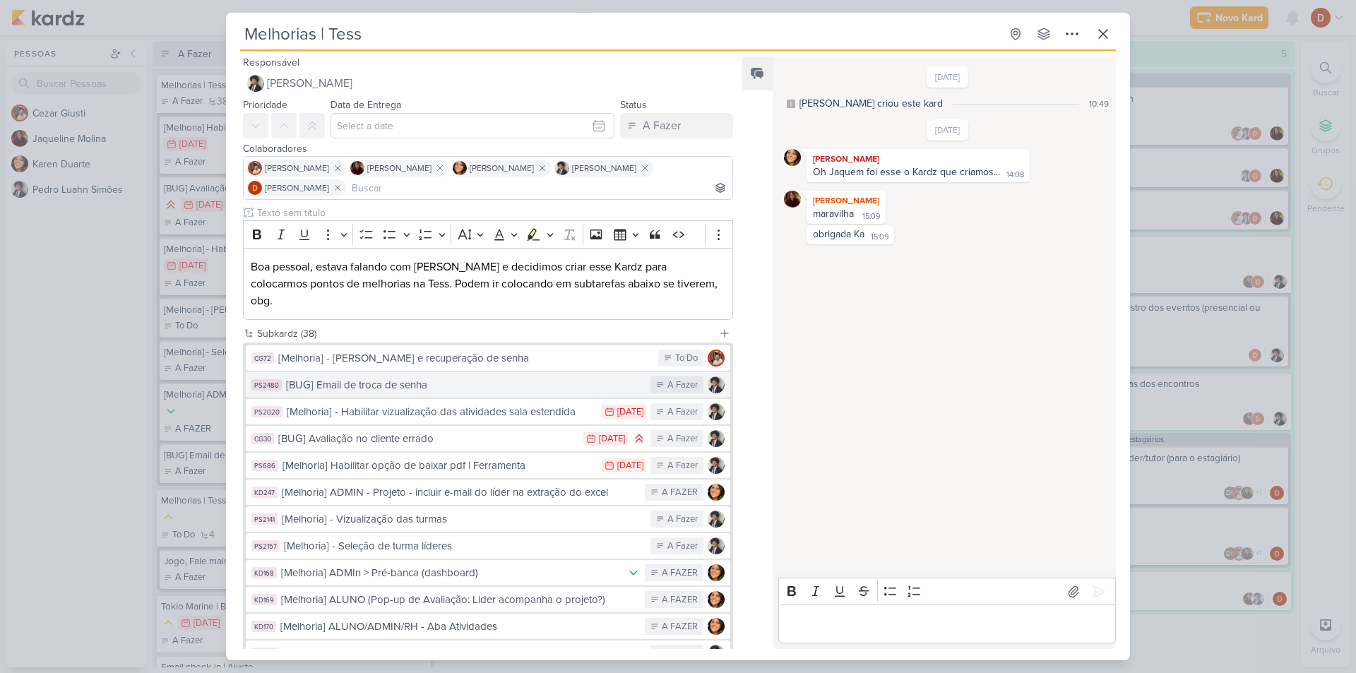
click at [394, 377] on div "[BUG] Email de troca de senha" at bounding box center [464, 385] width 357 height 16
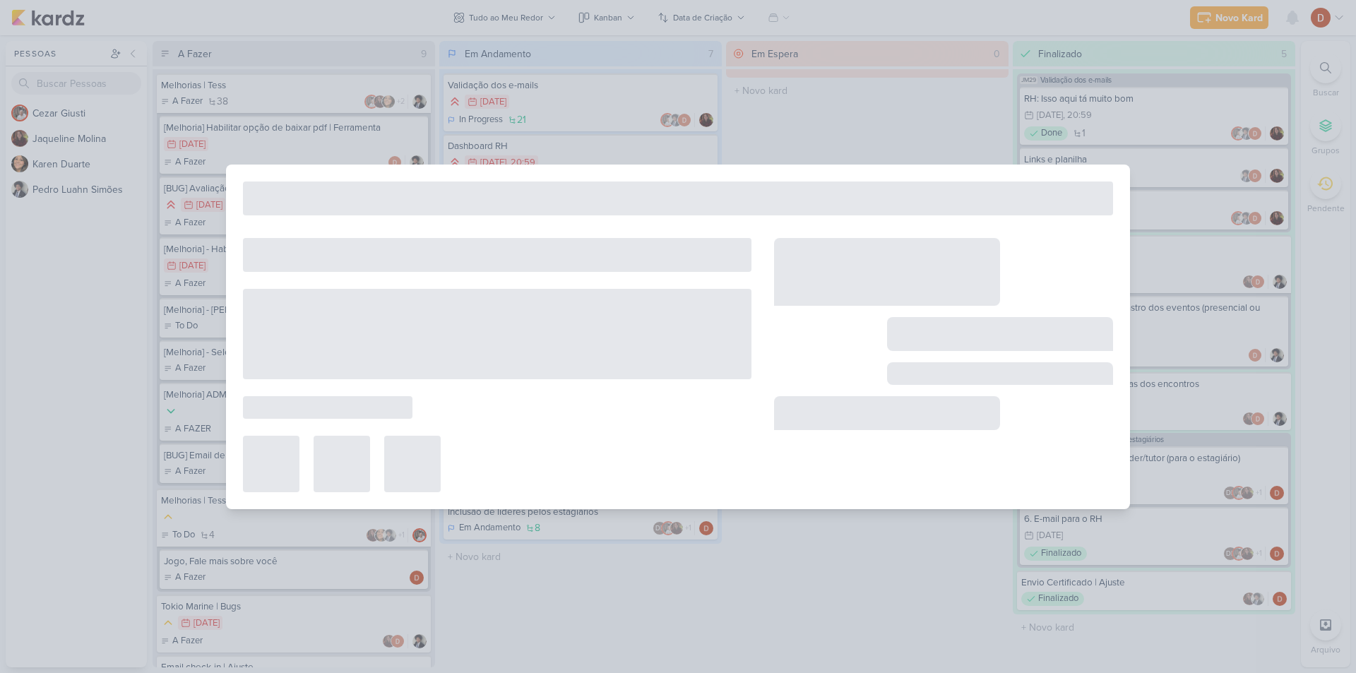
type input "[BUG] Email de troca de senha"
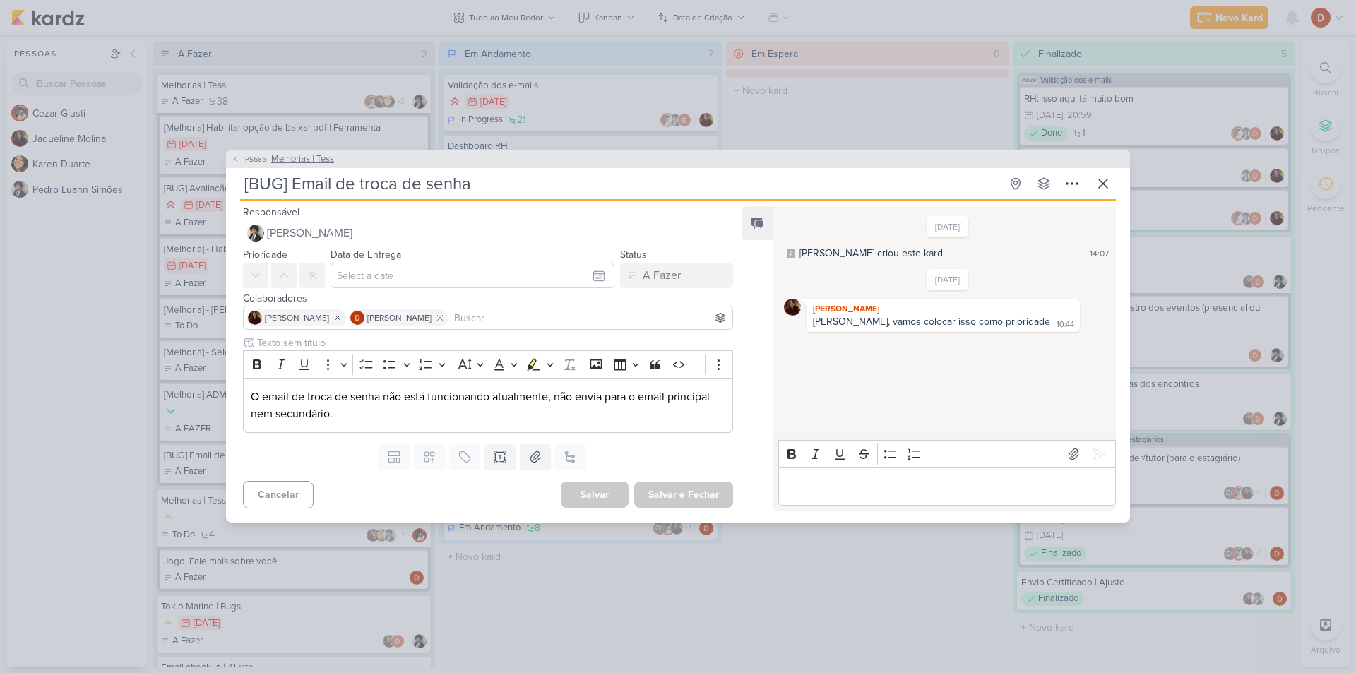
click at [242, 160] on button "PS685 Melhorias | Tess" at bounding box center [283, 160] width 102 height 14
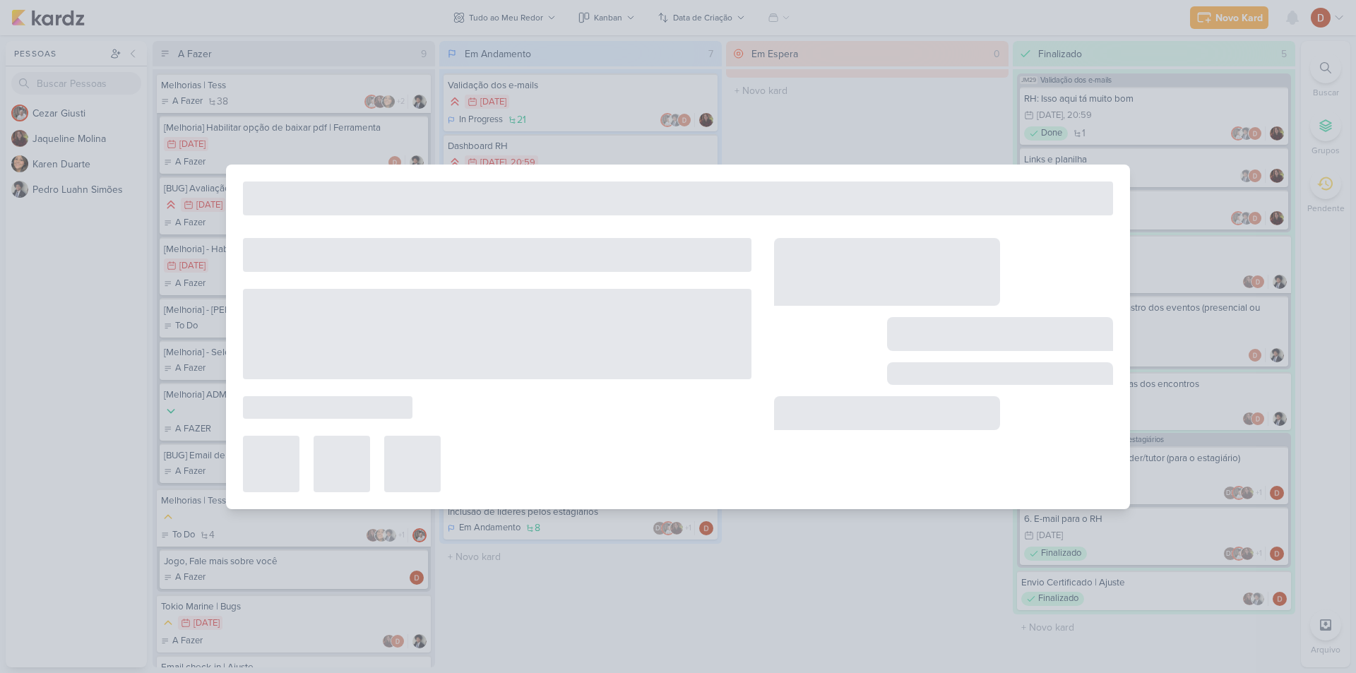
type input "Melhorias | Tess"
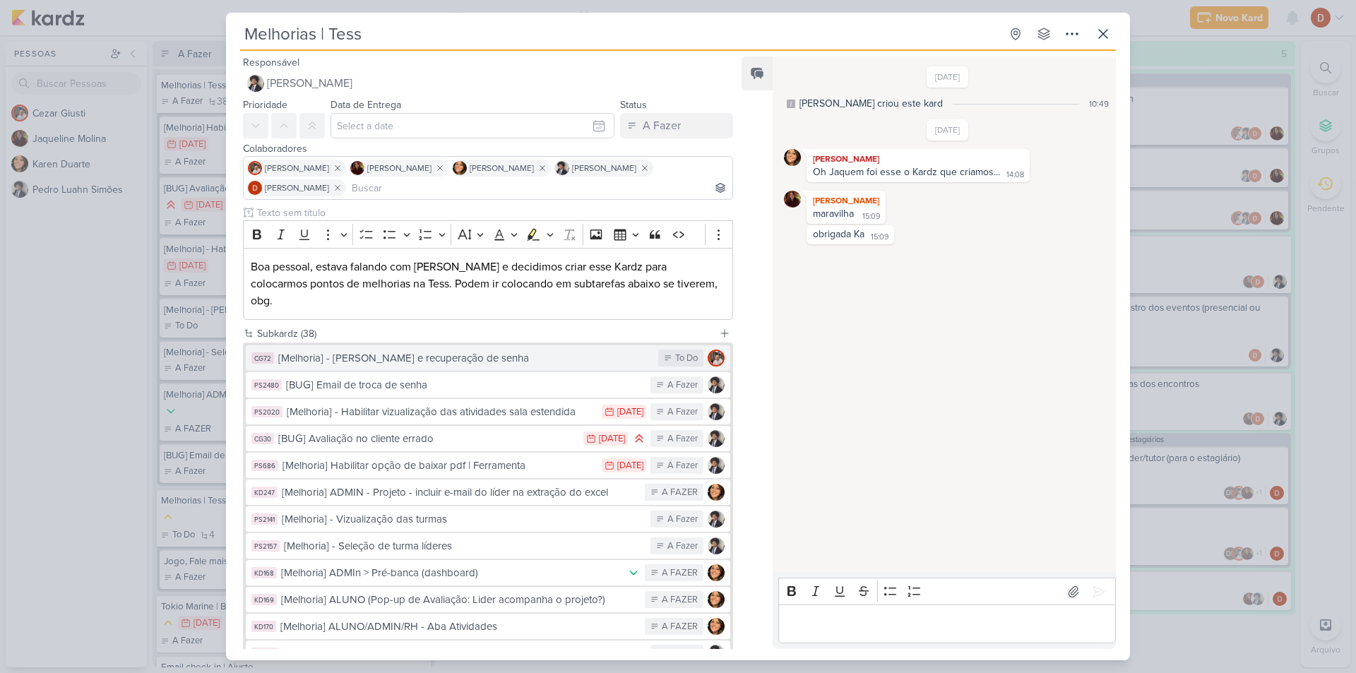
click at [369, 350] on div "[Melhoria] - [PERSON_NAME] e recuperação de senha" at bounding box center [464, 358] width 373 height 16
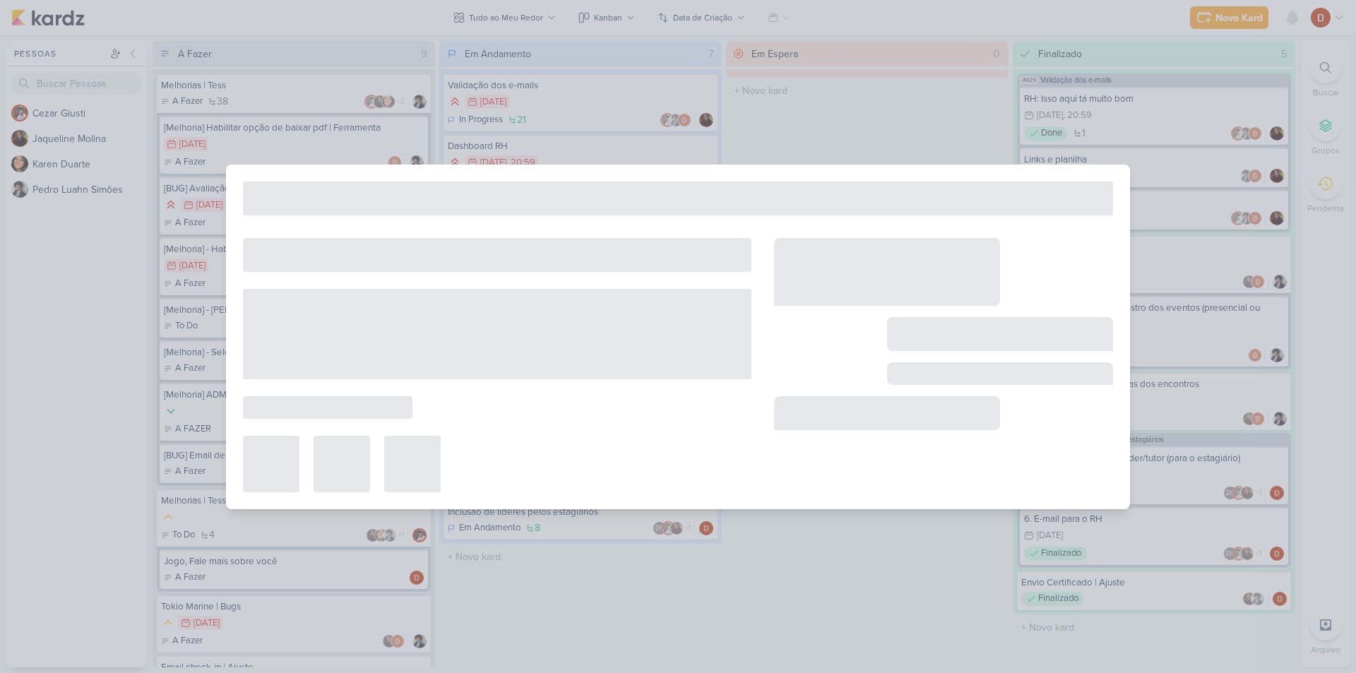
type input "[Melhoria] - [PERSON_NAME] e recuperação de senha"
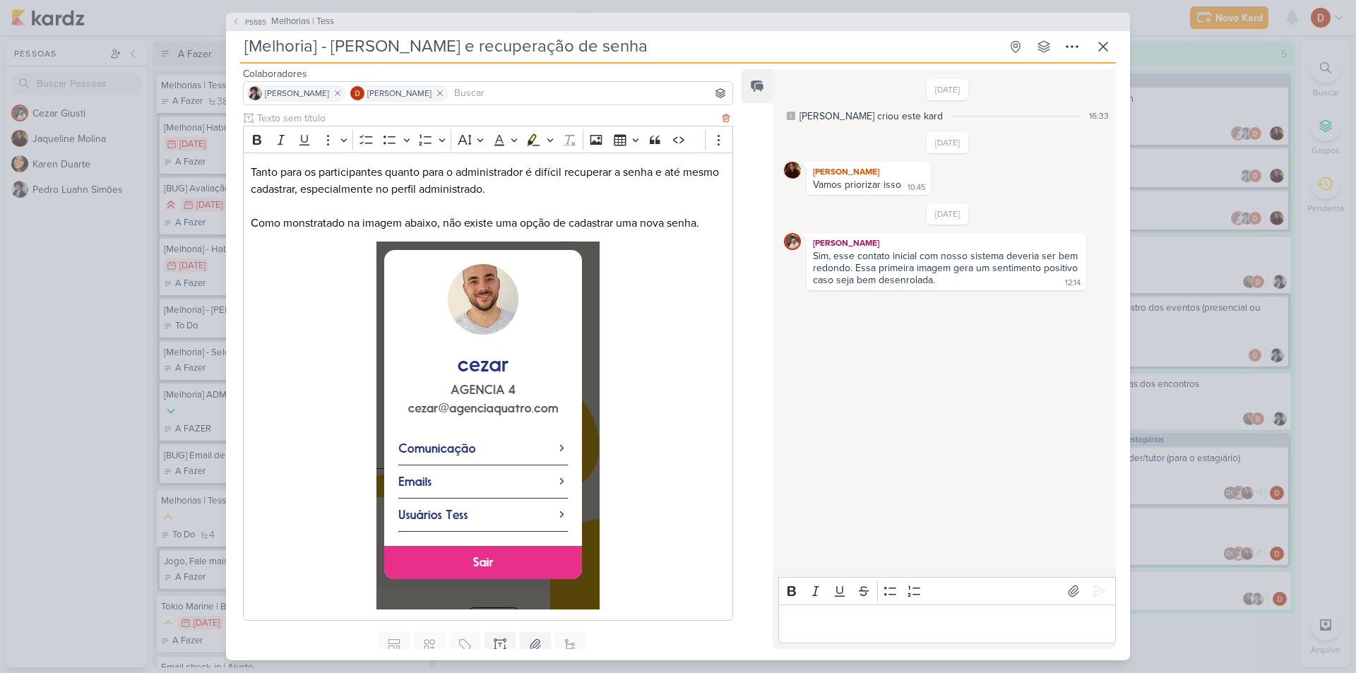
scroll to position [67, 0]
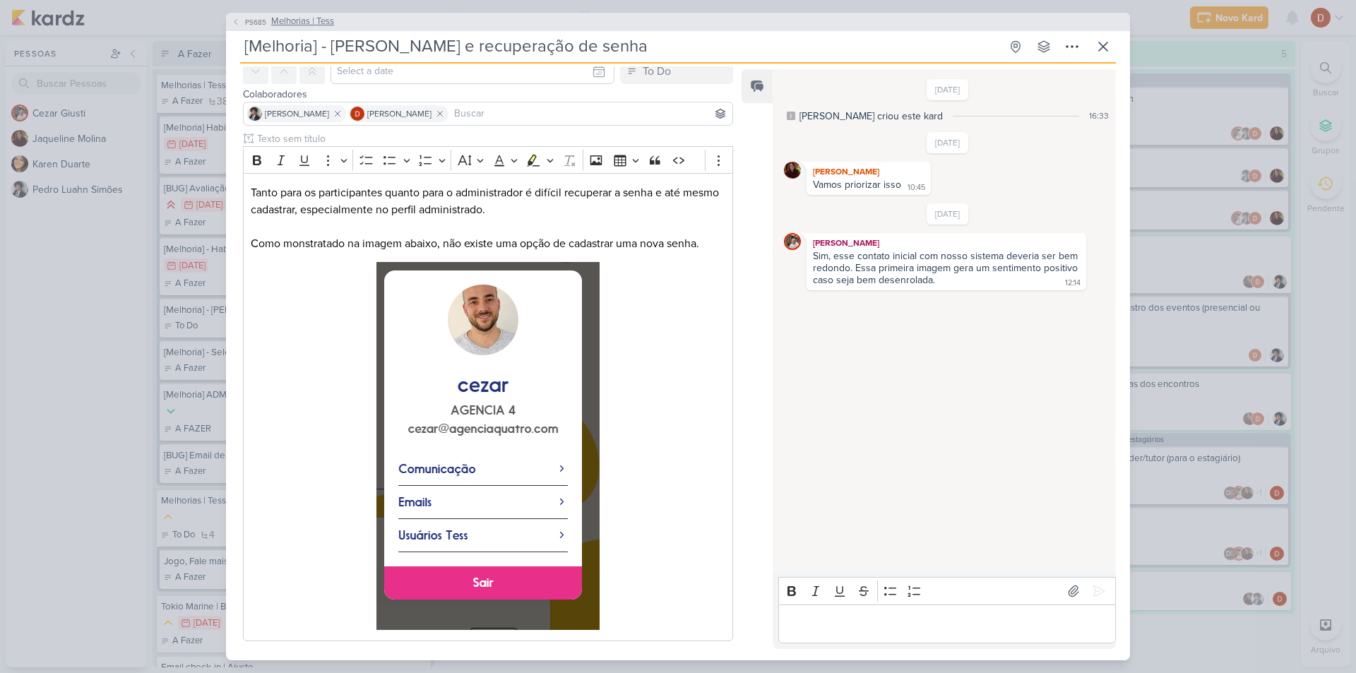
click at [245, 23] on span "PS685" at bounding box center [255, 22] width 25 height 11
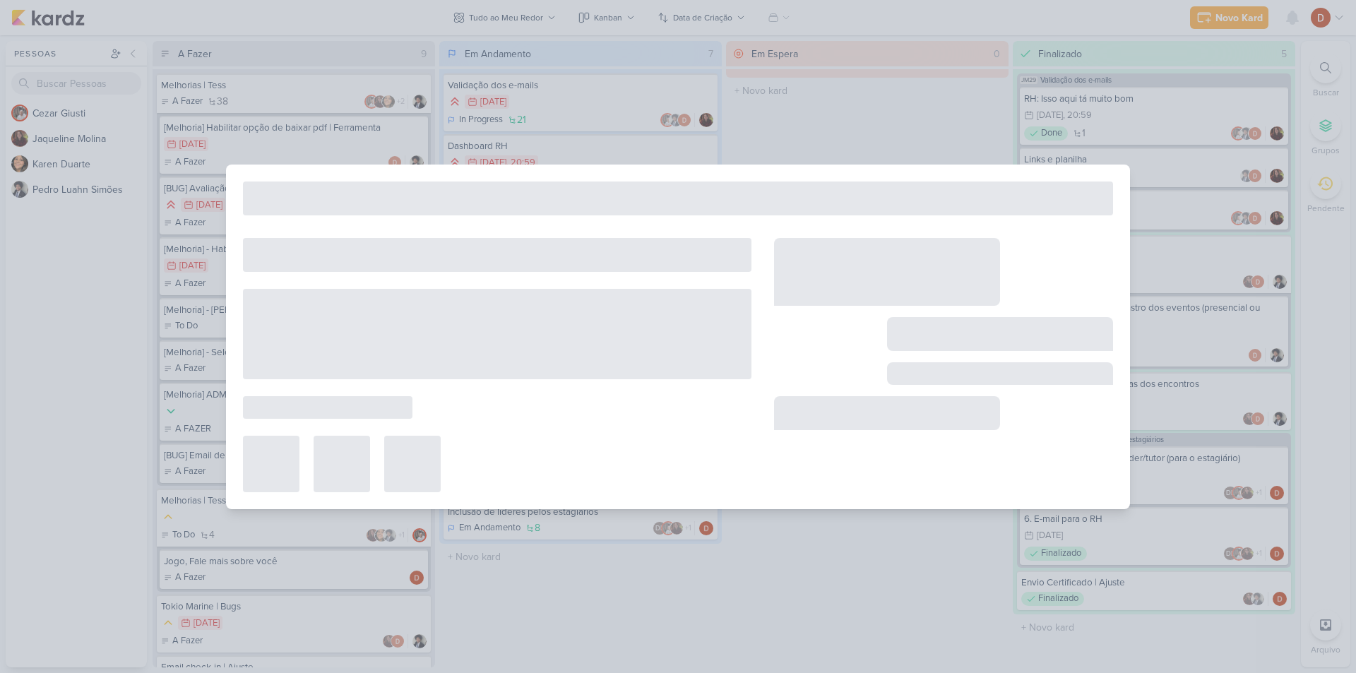
type input "Melhorias | Tess"
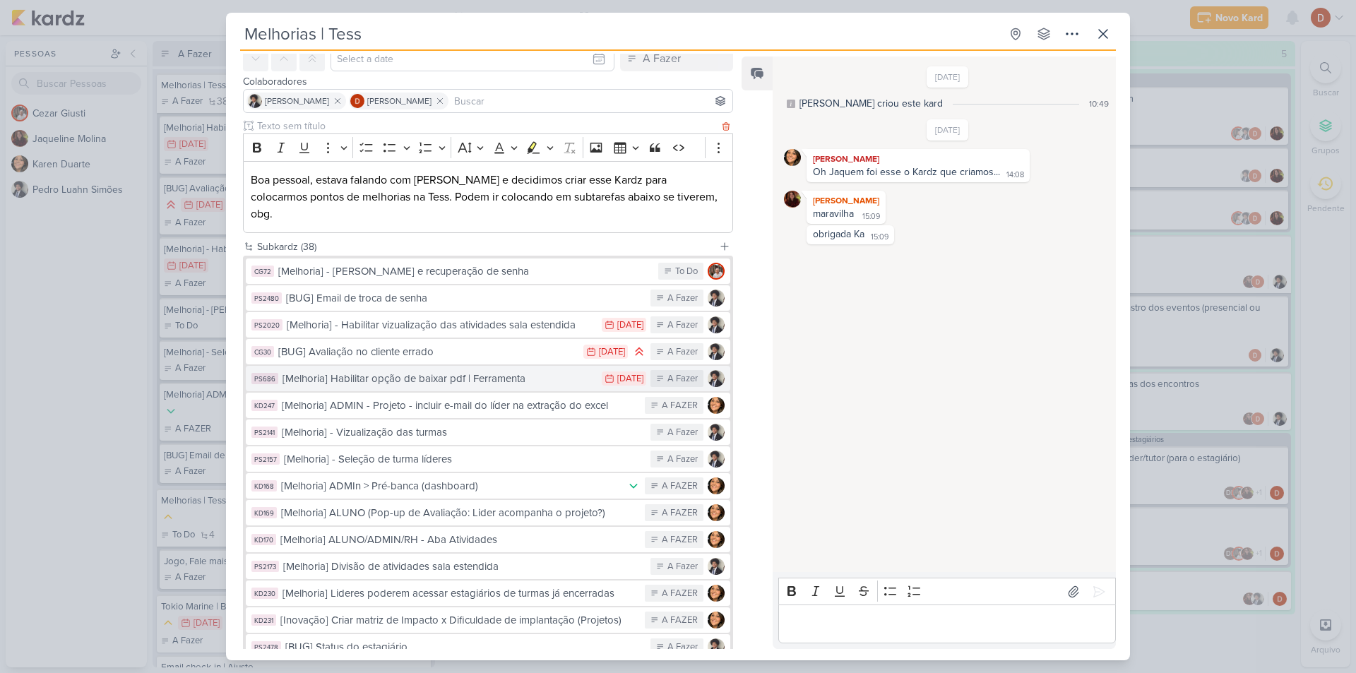
scroll to position [0, 0]
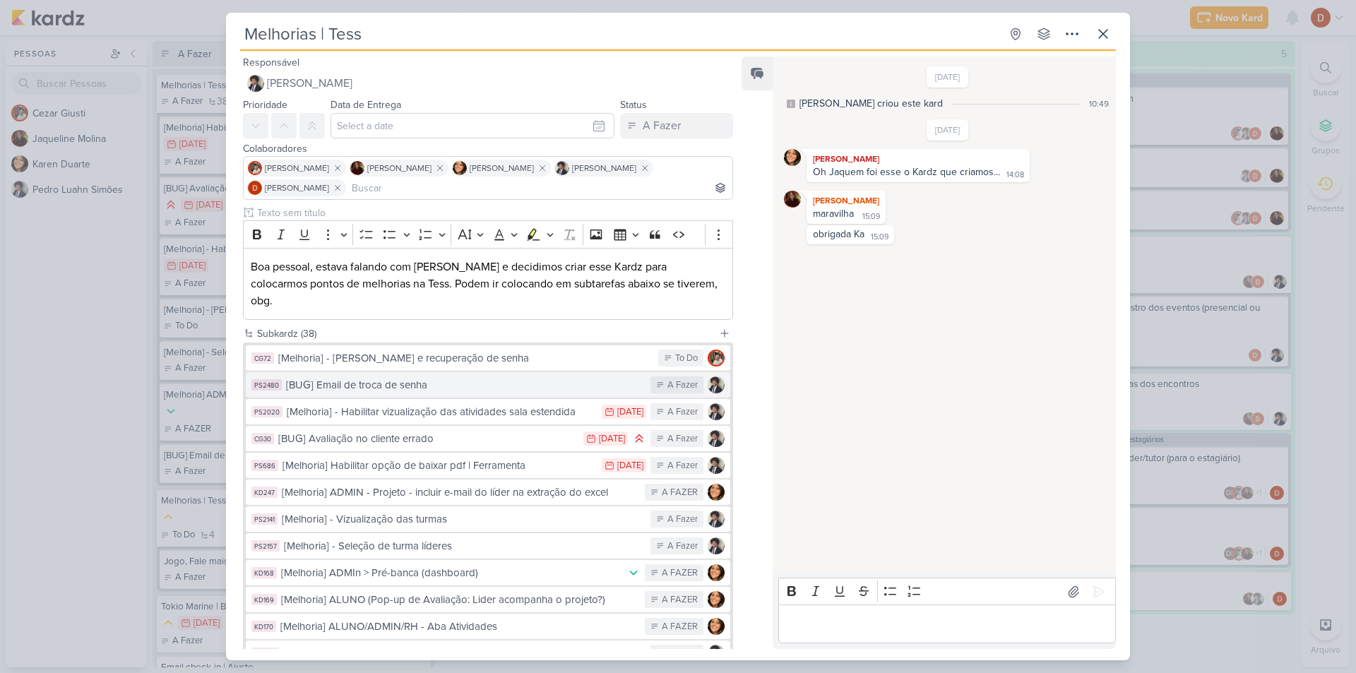
click at [417, 377] on div "[BUG] Email de troca de senha" at bounding box center [464, 385] width 357 height 16
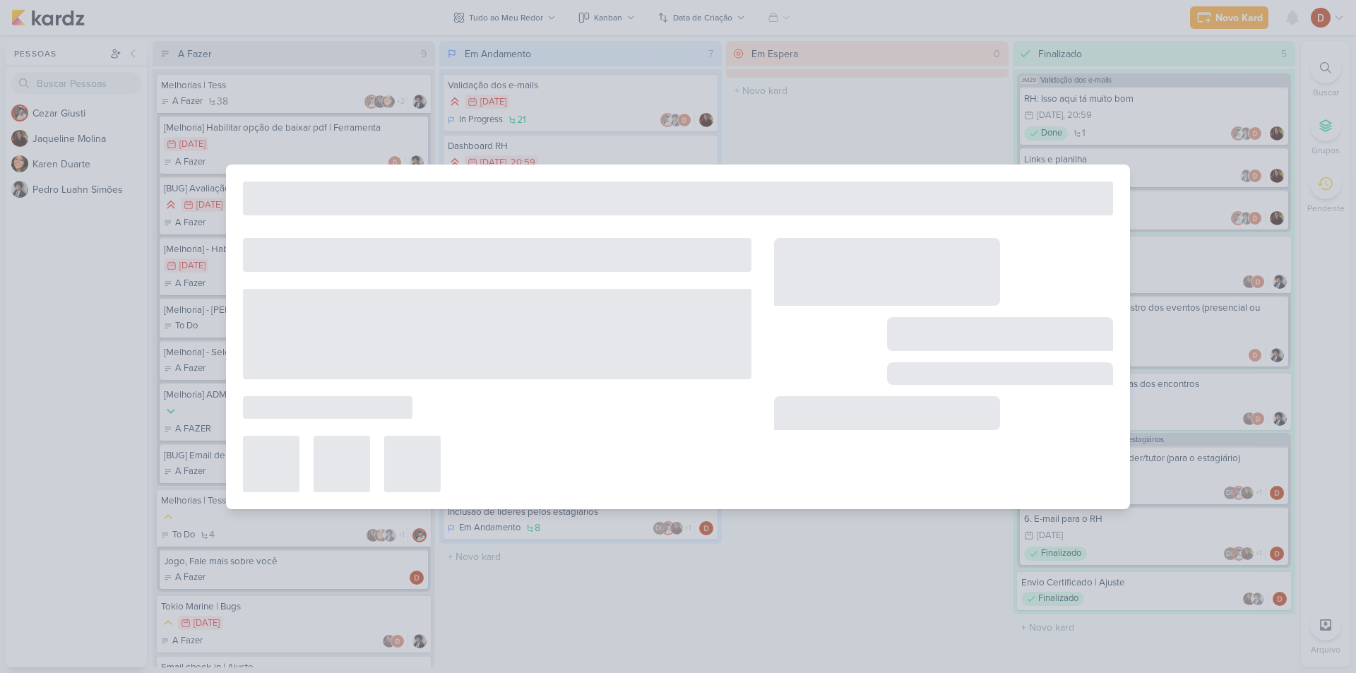
type input "[BUG] Email de troca de senha"
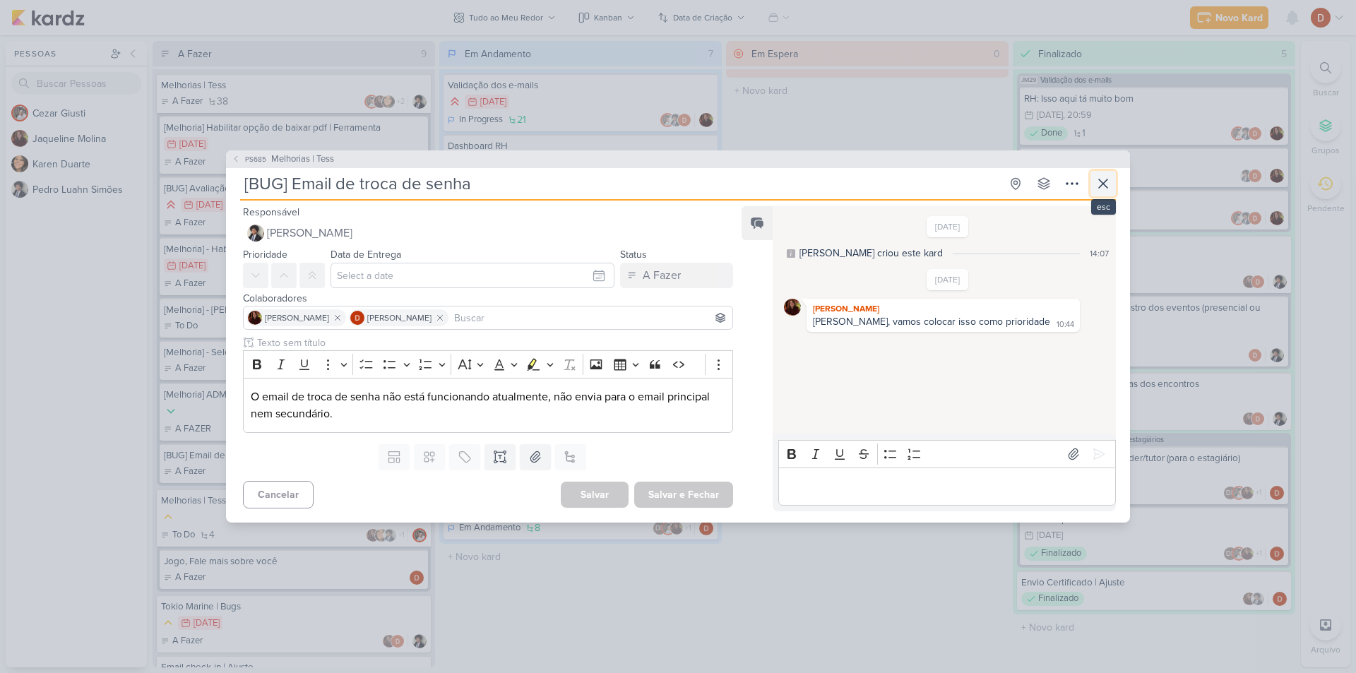
click at [1091, 182] on button at bounding box center [1103, 183] width 25 height 25
